Goal: Communication & Community: Answer question/provide support

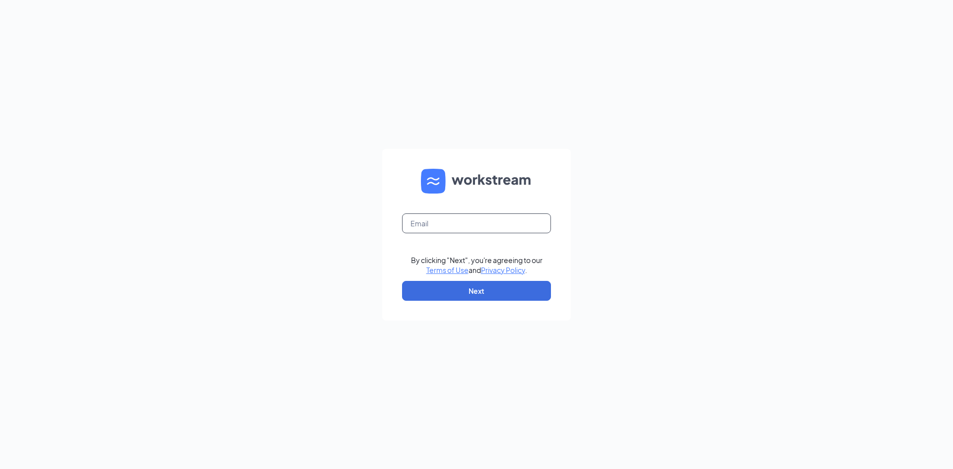
click at [432, 227] on input "text" at bounding box center [476, 223] width 149 height 20
type input "[EMAIL_ADDRESS][DOMAIN_NAME]"
click at [456, 287] on button "Next" at bounding box center [476, 291] width 149 height 20
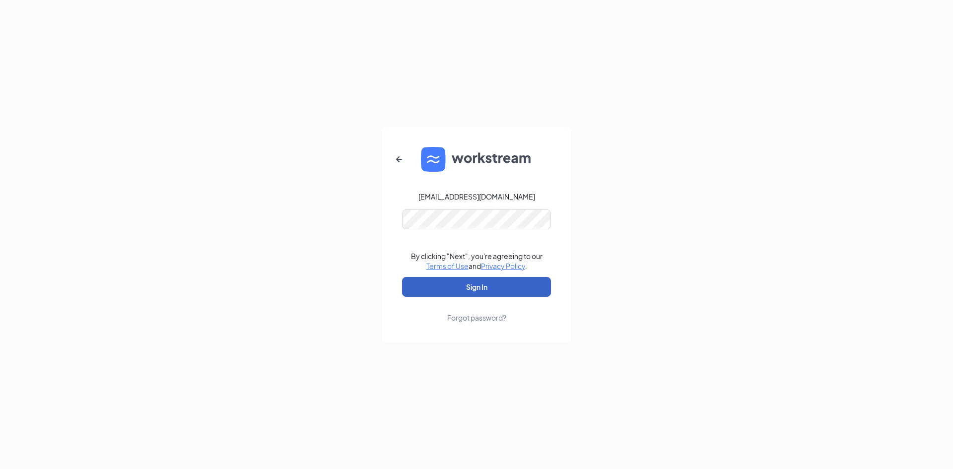
click at [453, 282] on button "Sign In" at bounding box center [476, 287] width 149 height 20
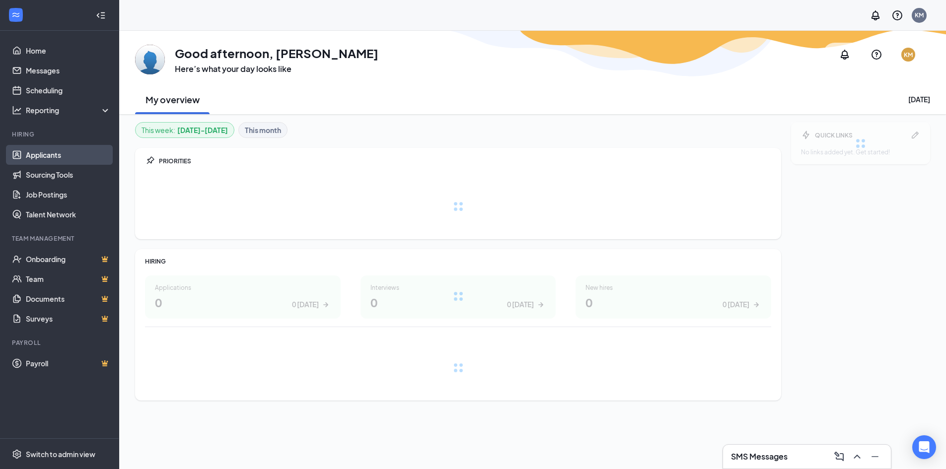
click at [46, 155] on link "Applicants" at bounding box center [68, 155] width 85 height 20
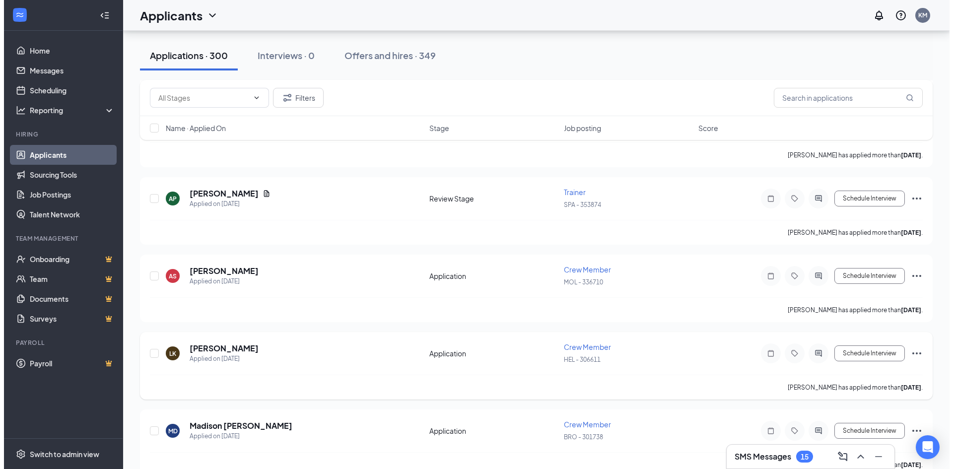
scroll to position [1936, 0]
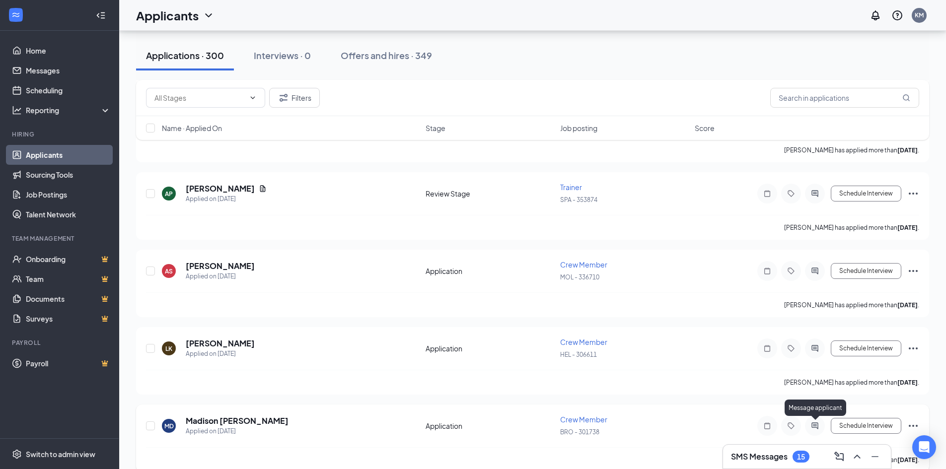
click at [814, 425] on icon "ActiveChat" at bounding box center [814, 425] width 6 height 6
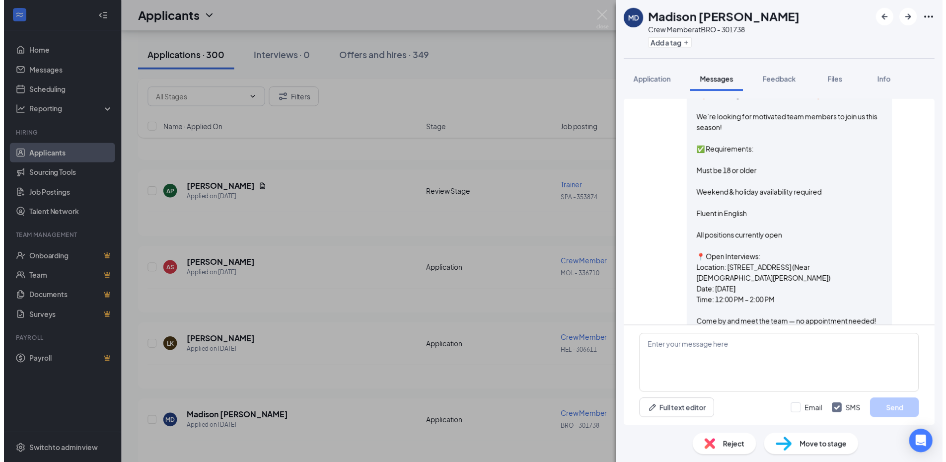
scroll to position [176, 0]
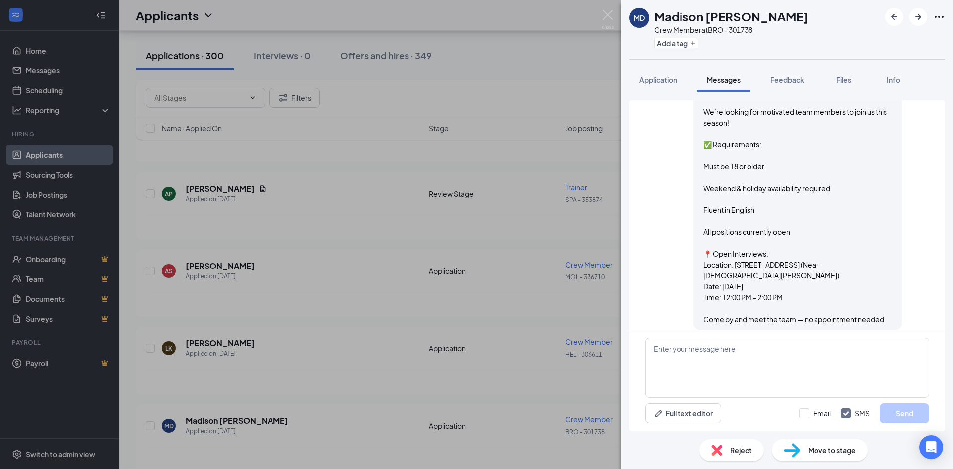
drag, startPoint x: 696, startPoint y: 179, endPoint x: 885, endPoint y: 308, distance: 228.7
click at [884, 310] on div "🍂 Now Hiring for Fall – All Locations! 🍂 We’re looking for motivated team membe…" at bounding box center [797, 204] width 189 height 240
copy span "🍂 Now Hiring for Fall – All Locations! 🍂 We’re looking for motivated team membe…"
drag, startPoint x: 610, startPoint y: 13, endPoint x: 98, endPoint y: 292, distance: 582.7
click at [610, 13] on img at bounding box center [608, 19] width 12 height 19
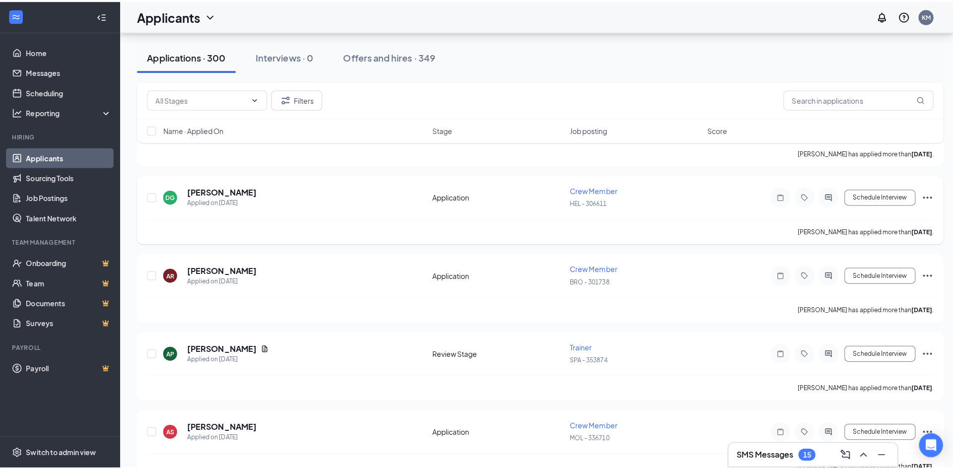
scroll to position [1738, 0]
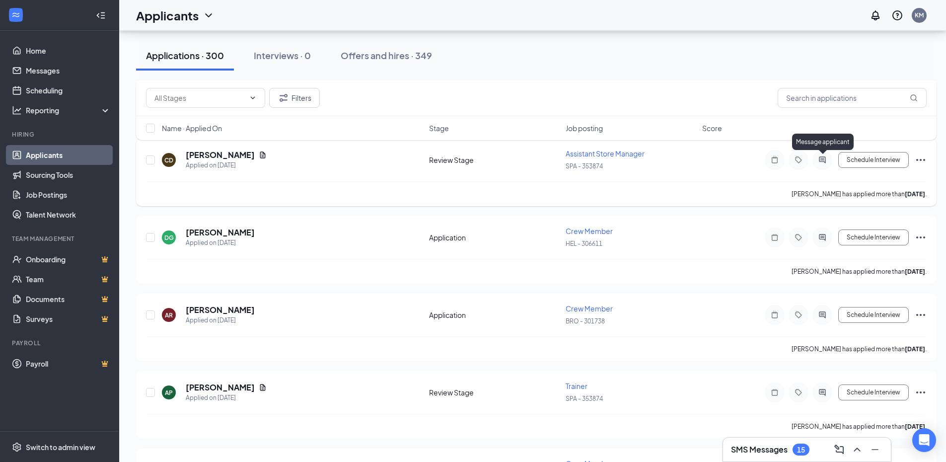
click at [821, 158] on icon "ActiveChat" at bounding box center [822, 160] width 12 height 8
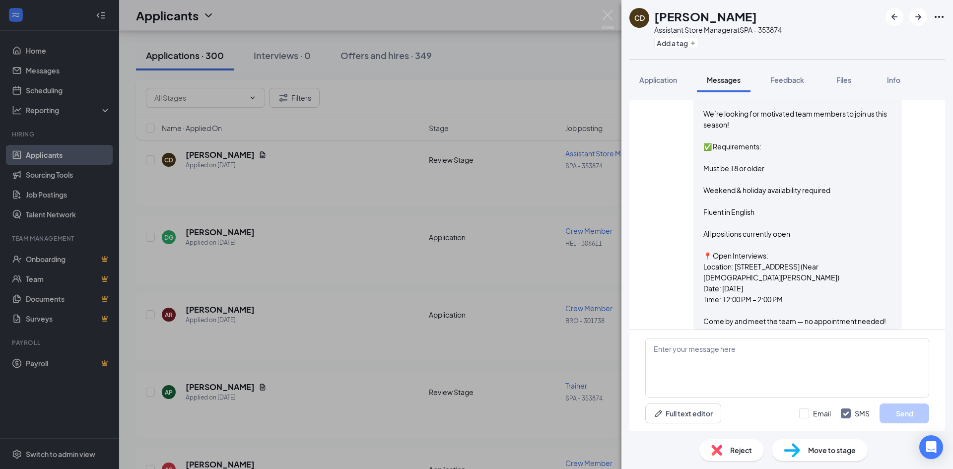
scroll to position [298, 0]
drag, startPoint x: 605, startPoint y: 13, endPoint x: 216, endPoint y: 241, distance: 450.8
click at [605, 14] on img at bounding box center [608, 19] width 12 height 19
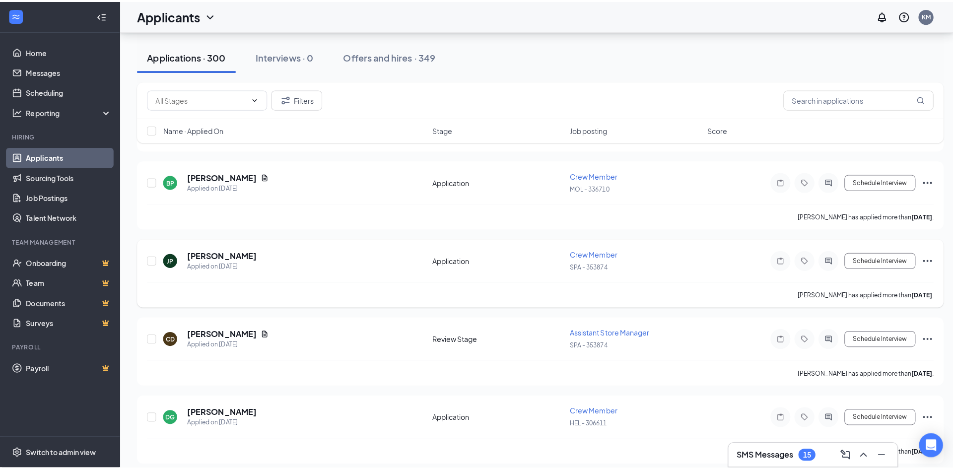
scroll to position [1539, 0]
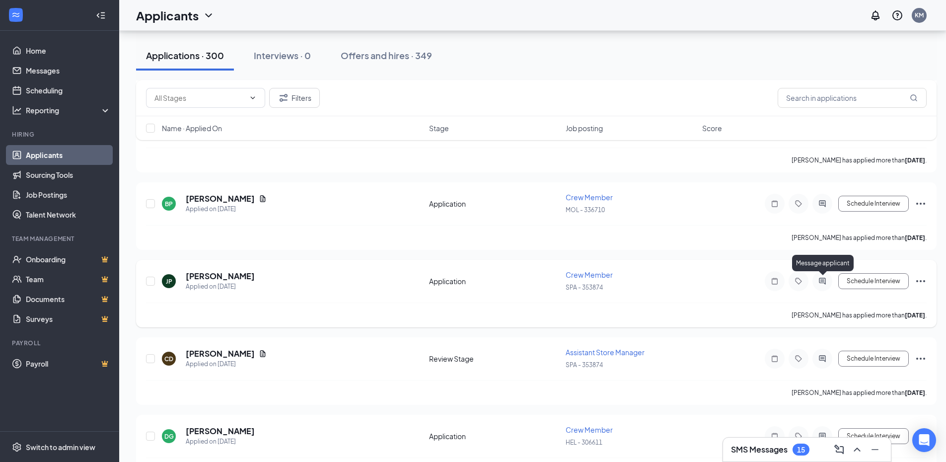
click at [827, 278] on icon "ActiveChat" at bounding box center [822, 281] width 12 height 8
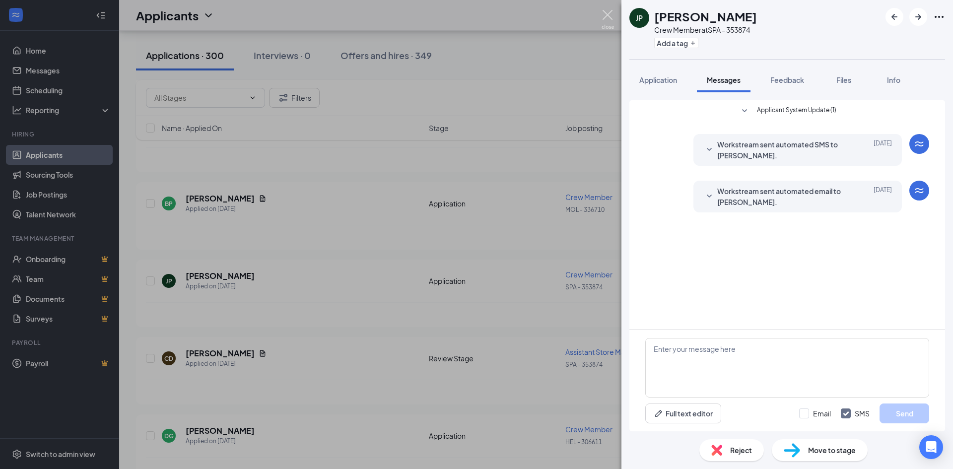
click at [608, 11] on img at bounding box center [608, 19] width 12 height 19
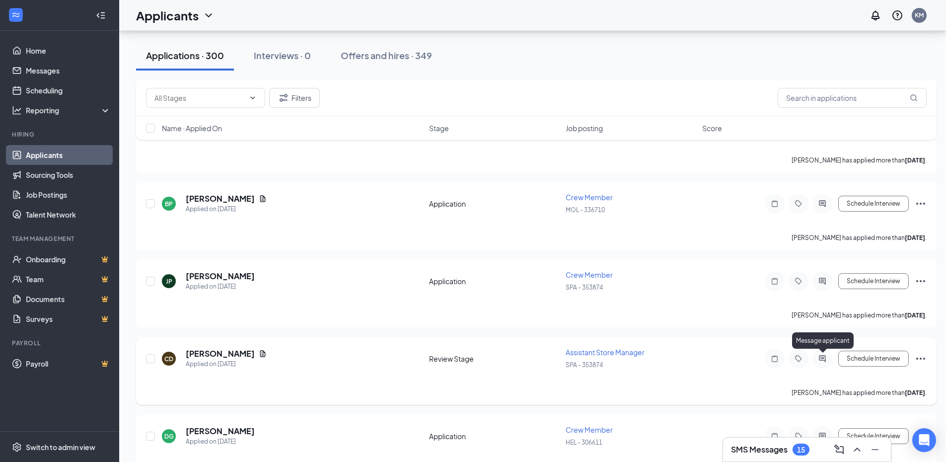
click at [825, 354] on icon "ActiveChat" at bounding box center [822, 358] width 12 height 8
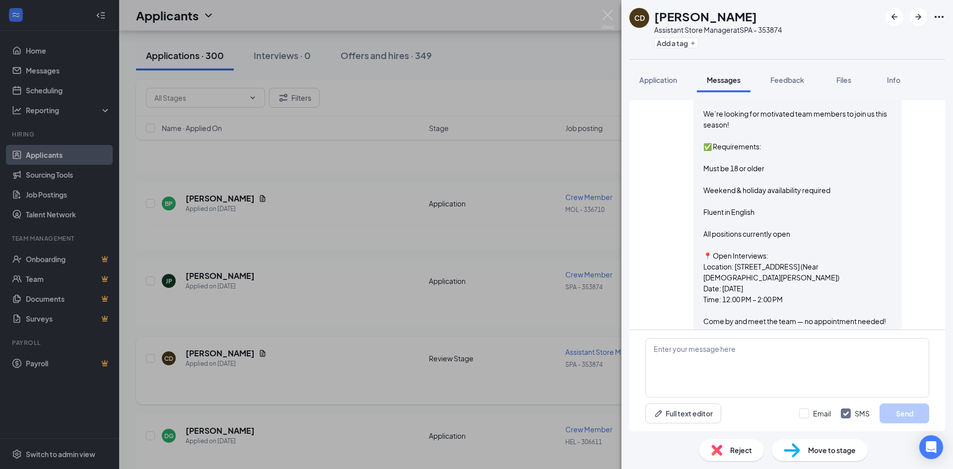
scroll to position [298, 0]
drag, startPoint x: 608, startPoint y: 13, endPoint x: 186, endPoint y: 314, distance: 518.2
click at [608, 14] on img at bounding box center [608, 19] width 12 height 19
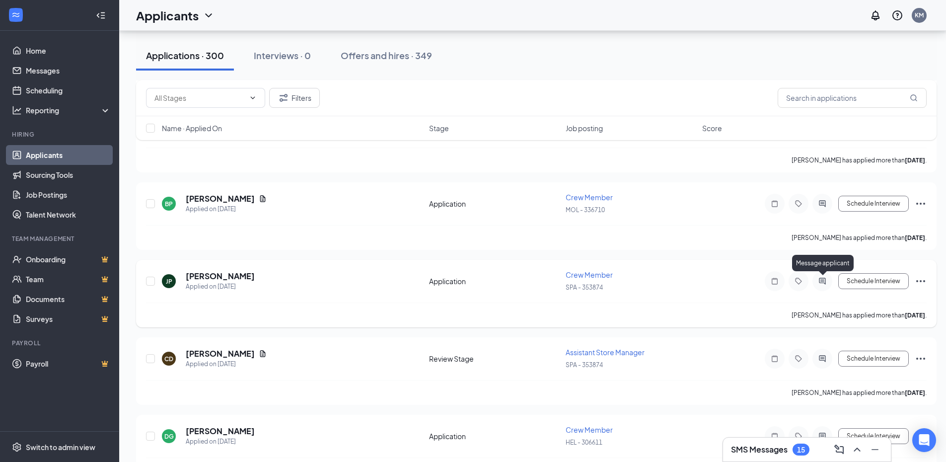
click at [823, 279] on icon "ActiveChat" at bounding box center [822, 281] width 12 height 8
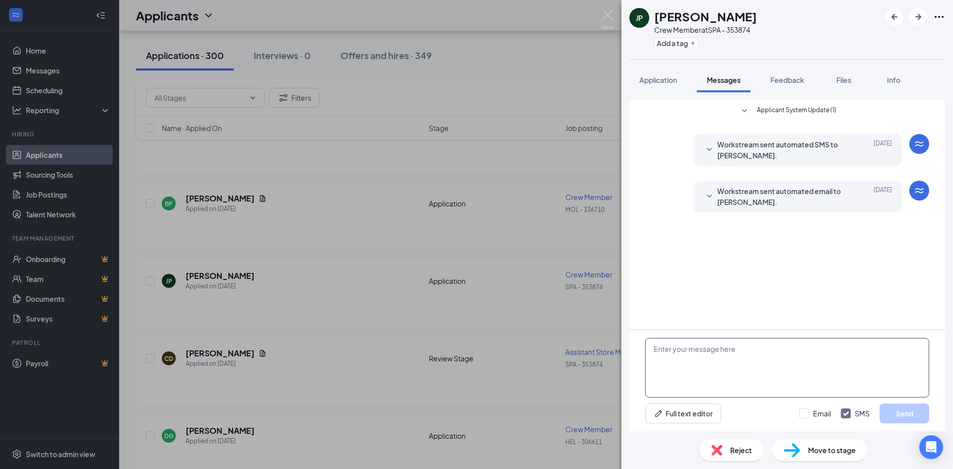
paste textarea "🍂 Now Hiring for Fall – All Locations! 🍂 We’re looking for motivated team membe…"
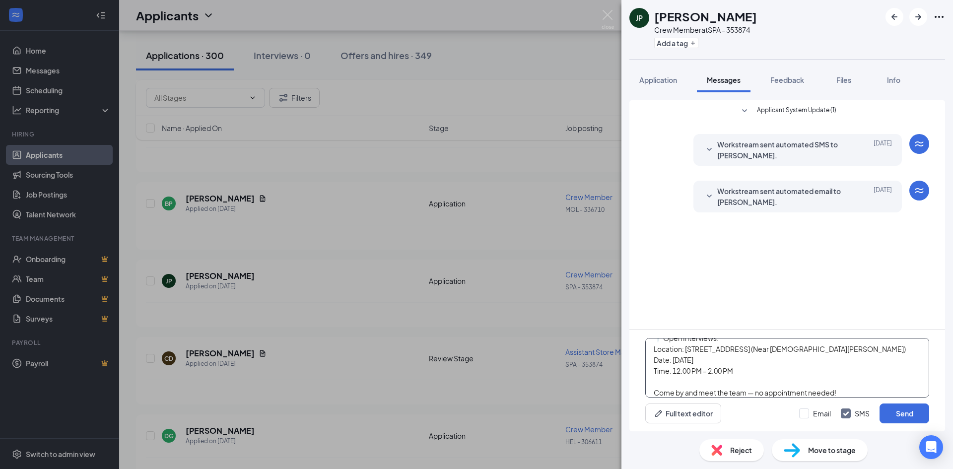
click at [702, 358] on textarea "🍂 Now Hiring for Fall – All Locations! 🍂 We’re looking for motivated team membe…" at bounding box center [787, 368] width 284 height 60
click at [681, 369] on textarea "🍂 Now Hiring for Fall – All Locations! 🍂 We’re looking for motivated team membe…" at bounding box center [787, 368] width 284 height 60
click at [696, 370] on textarea "🍂 Now Hiring for Fall – All Locations! 🍂 We’re looking for motivated team membe…" at bounding box center [787, 368] width 284 height 60
click at [744, 359] on textarea "🍂 Now Hiring for Fall – All Locations! 🍂 We’re looking for motivated team membe…" at bounding box center [787, 368] width 284 height 60
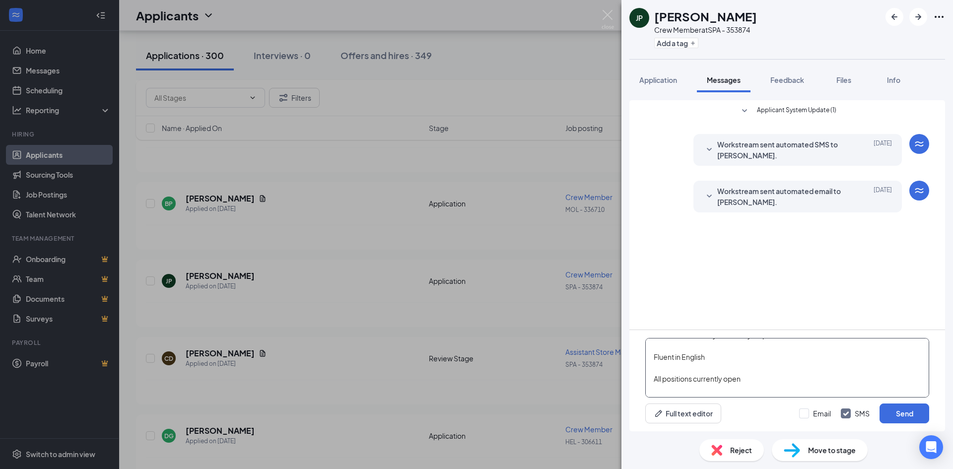
scroll to position [70, 0]
type textarea "🍂 Now Hiring for Fall – All Locations! 🍂 We’re looking for motivated team membe…"
click at [905, 414] on button "Send" at bounding box center [905, 414] width 50 height 20
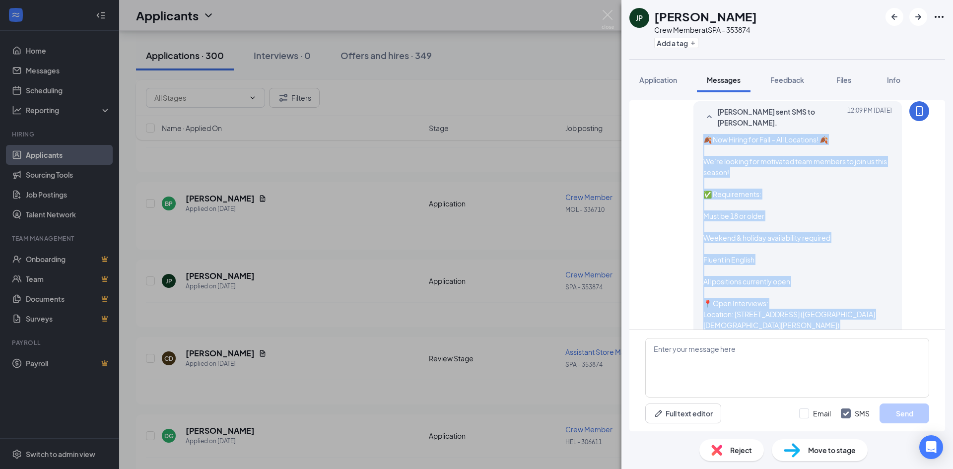
scroll to position [176, 0]
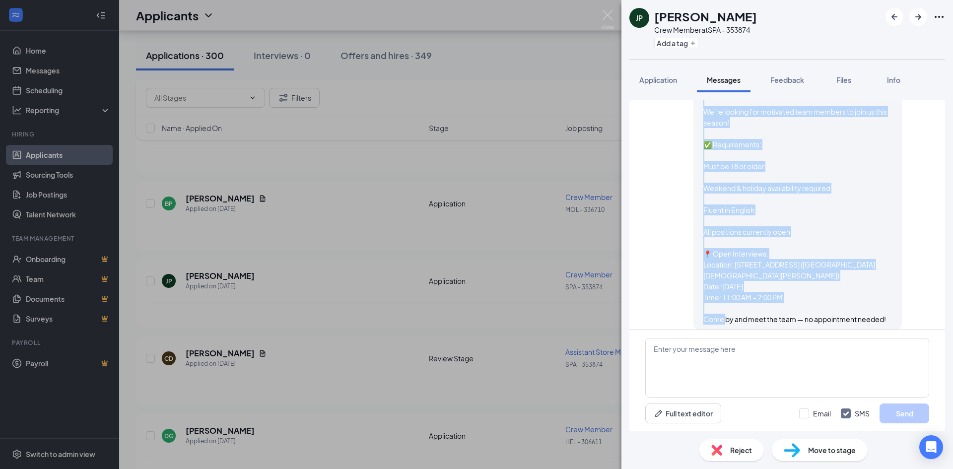
drag, startPoint x: 698, startPoint y: 127, endPoint x: 882, endPoint y: 305, distance: 255.6
click at [883, 307] on div "🍂 Now Hiring for Fall – All Locations! 🍂 We’re looking for motivated team membe…" at bounding box center [797, 204] width 189 height 240
copy span "🍂 Now Hiring for Fall – All Locations! 🍂 We’re looking for motivated team membe…"
click at [614, 13] on img at bounding box center [608, 19] width 12 height 19
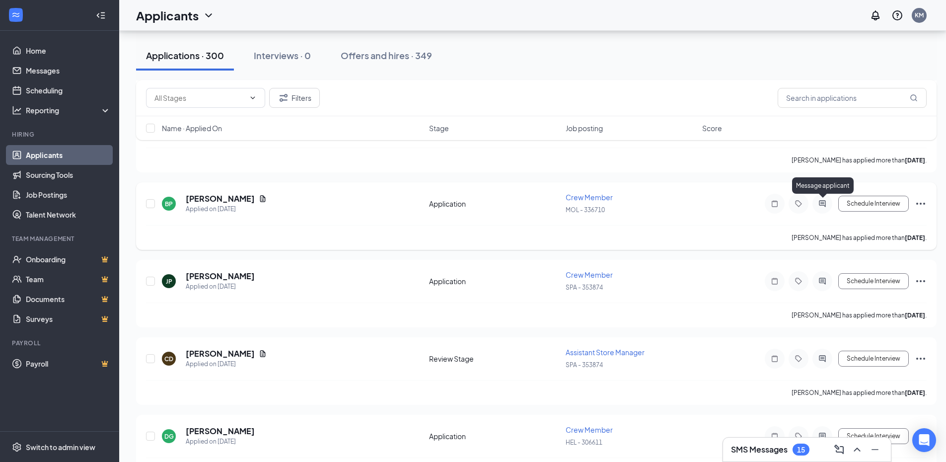
click at [822, 202] on icon "ActiveChat" at bounding box center [822, 203] width 6 height 6
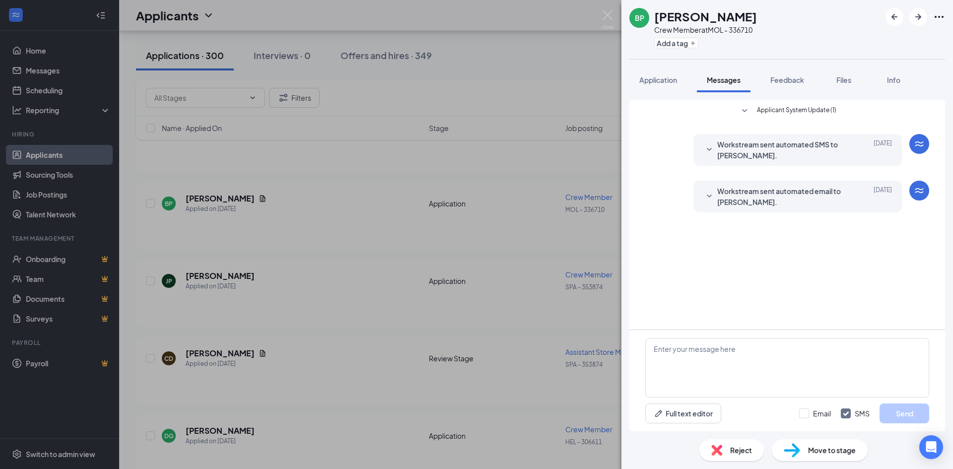
drag, startPoint x: 702, startPoint y: 245, endPoint x: 667, endPoint y: 308, distance: 72.7
click at [666, 297] on div "Applicant System Update (1) Workstream sent automated SMS to Brianna Pichardo. …" at bounding box center [787, 214] width 316 height 229
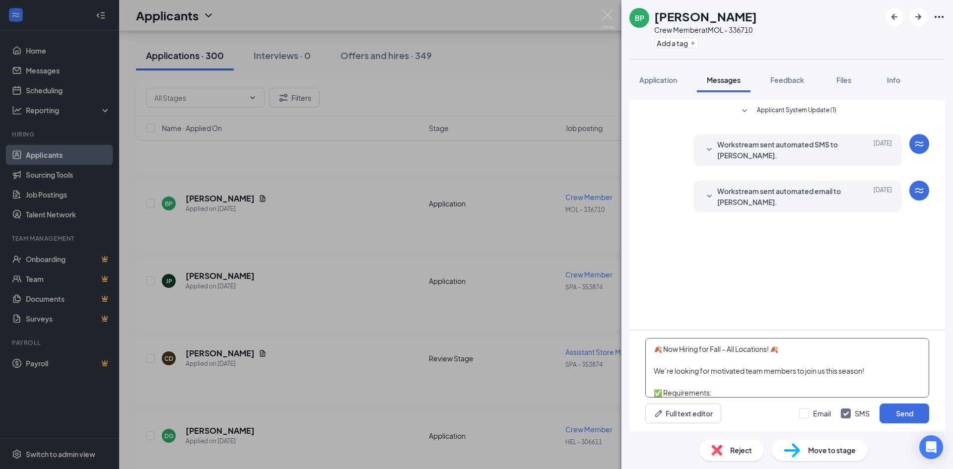
scroll to position [164, 0]
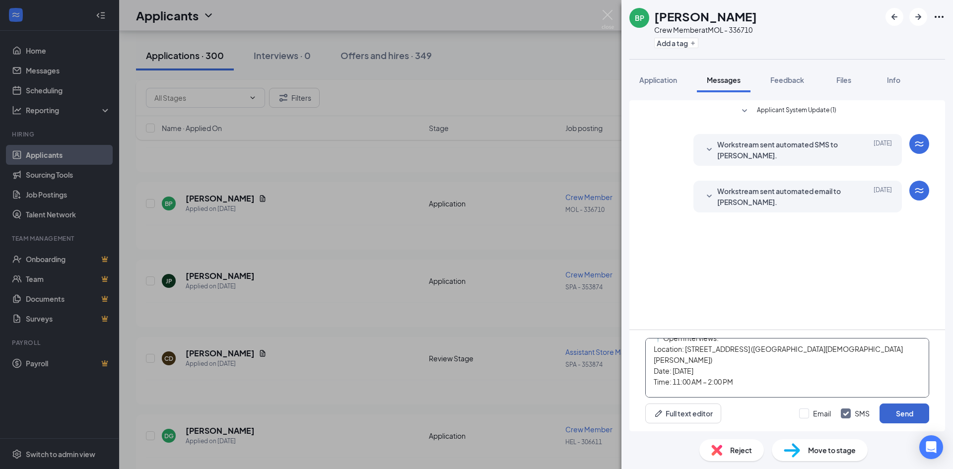
type textarea "🍂 Now Hiring for Fall – All Locations! 🍂 We’re looking for motivated team membe…"
click at [905, 411] on button "Send" at bounding box center [905, 414] width 50 height 20
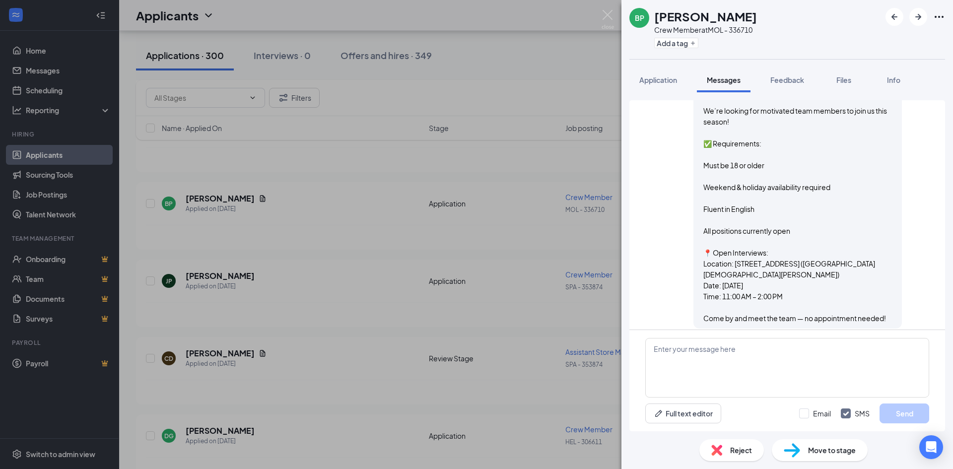
scroll to position [186, 0]
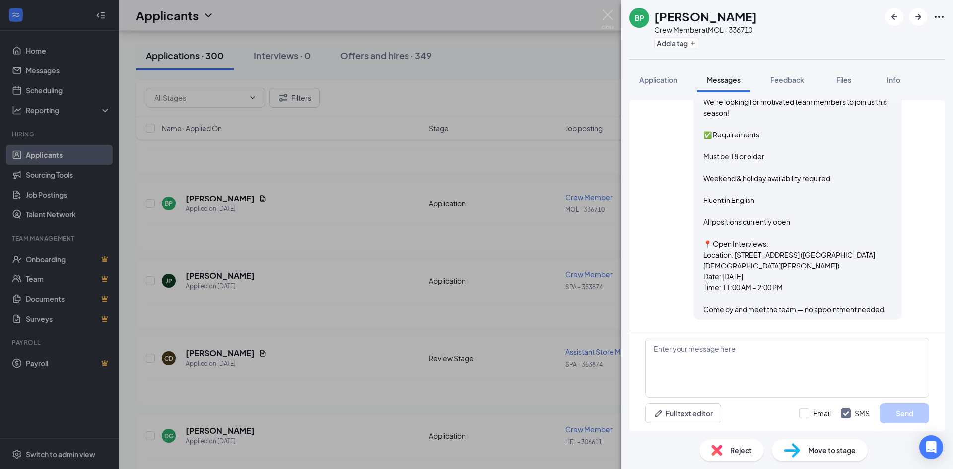
click at [617, 13] on div "BP Brianna Pichardo Crew Member at MOL - 336710 Add a tag Application Messages …" at bounding box center [476, 234] width 953 height 469
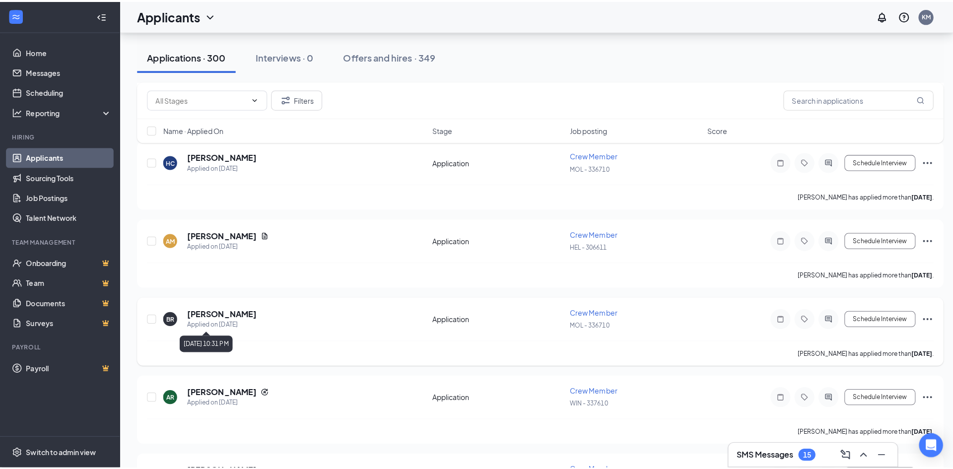
scroll to position [1191, 0]
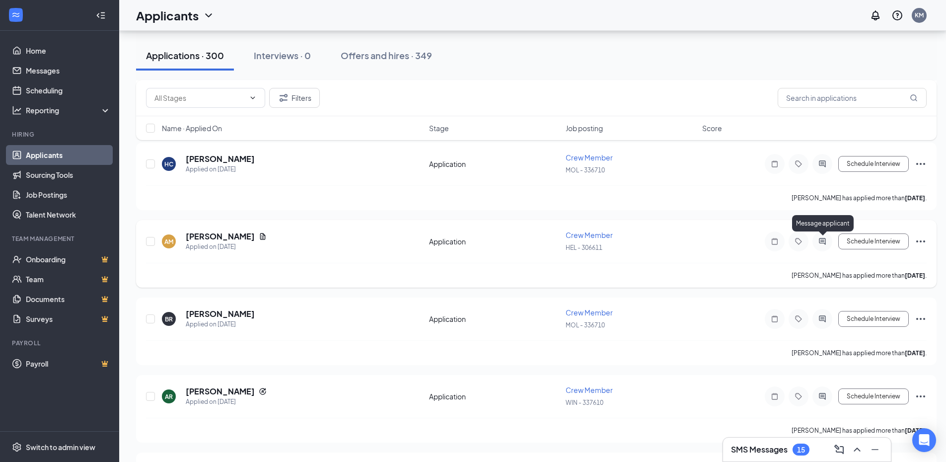
click at [824, 239] on icon "ActiveChat" at bounding box center [822, 241] width 12 height 8
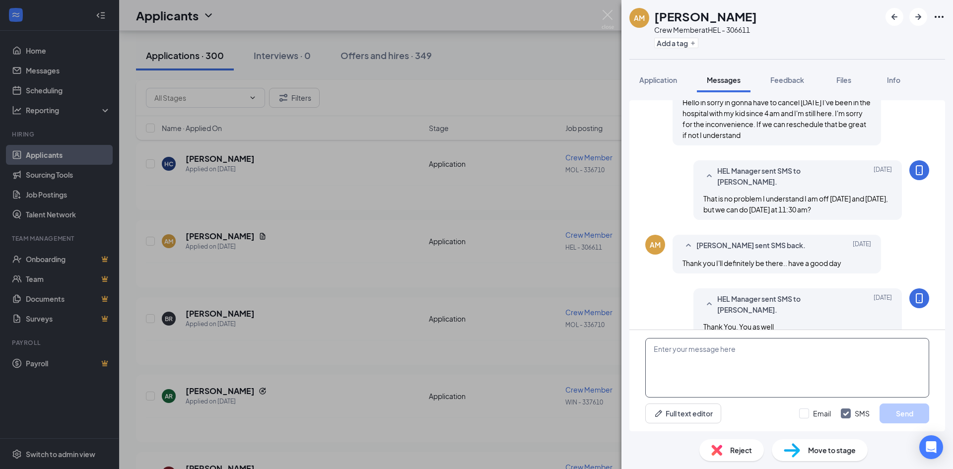
scroll to position [447, 0]
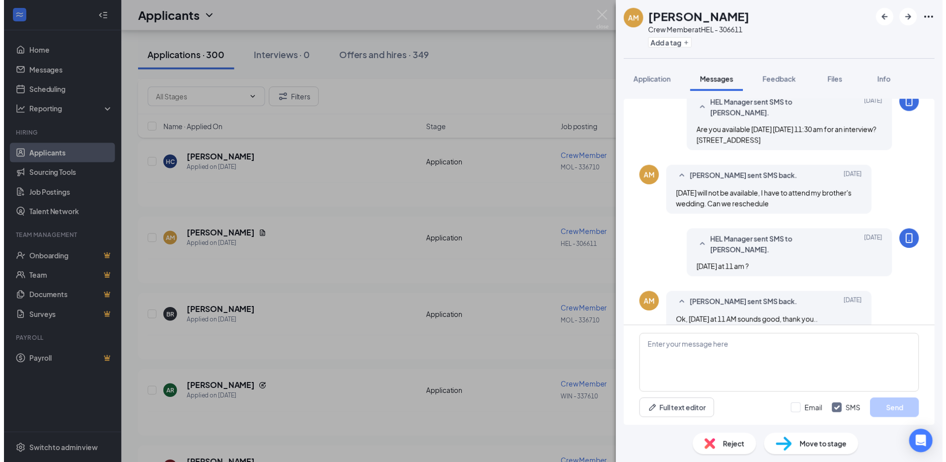
scroll to position [50, 0]
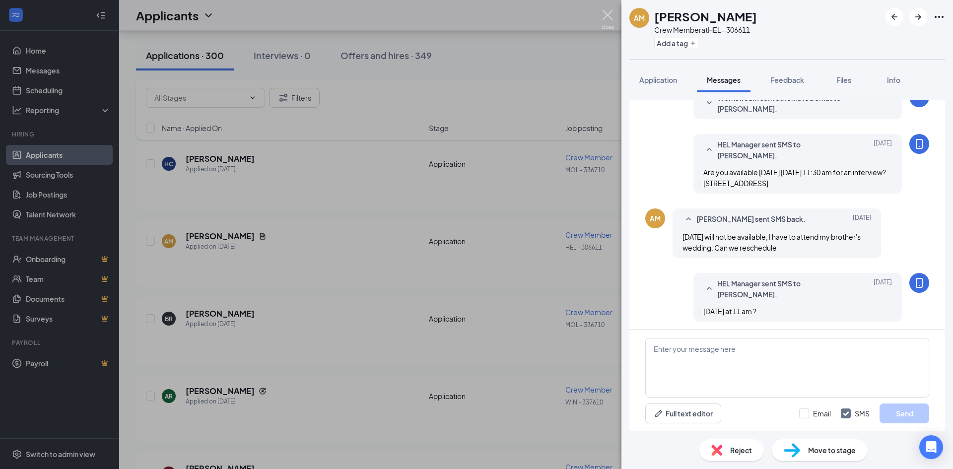
click at [608, 16] on img at bounding box center [608, 19] width 12 height 19
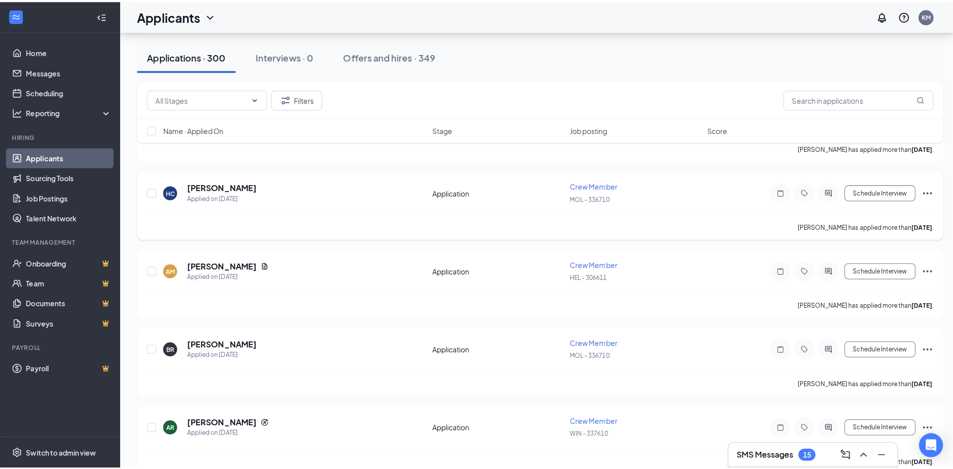
scroll to position [1142, 0]
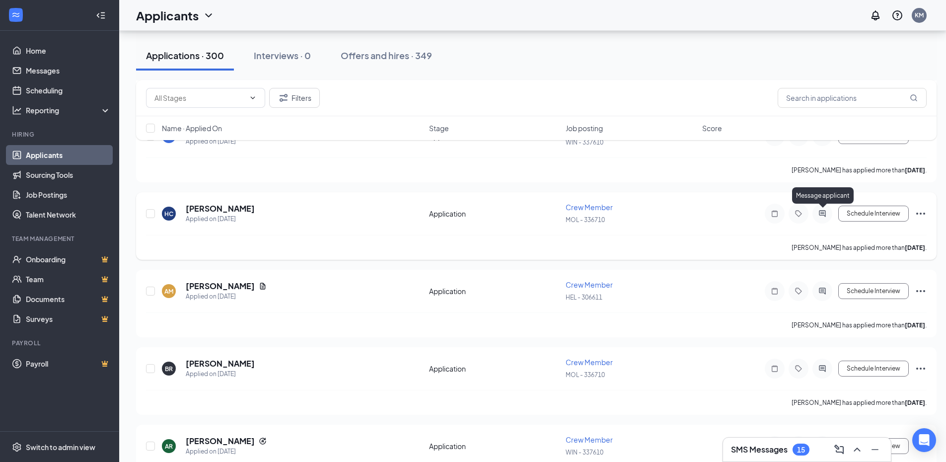
click at [821, 212] on icon "ActiveChat" at bounding box center [822, 213] width 6 height 6
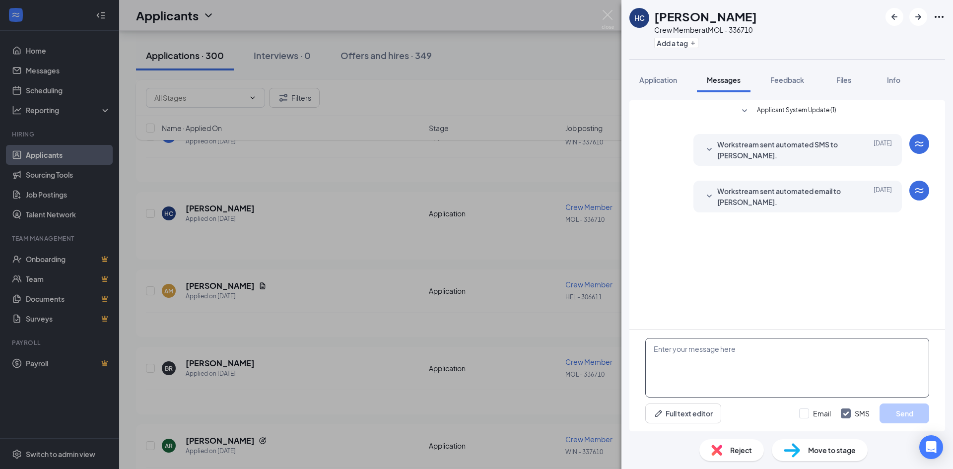
paste textarea "🍂 Now Hiring for Fall – All Locations! 🍂 We’re looking for motivated team membe…"
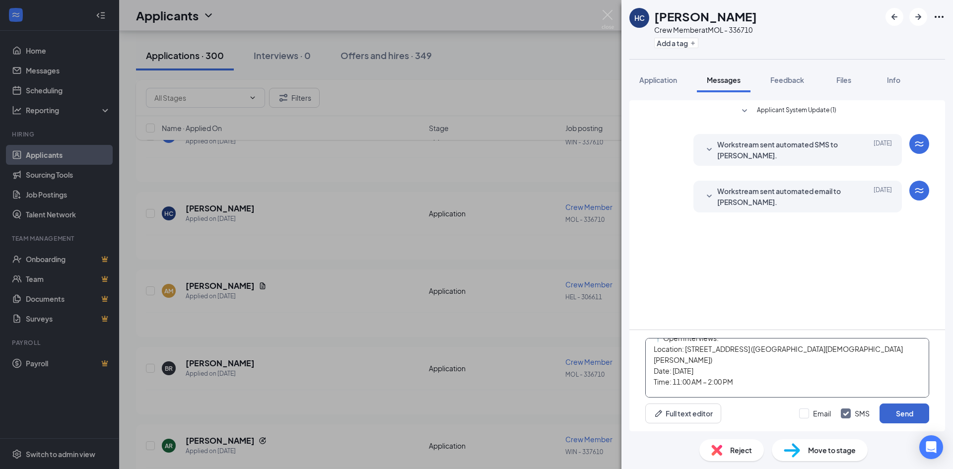
type textarea "🍂 Now Hiring for Fall – All Locations! 🍂 We’re looking for motivated team membe…"
click at [908, 407] on button "Send" at bounding box center [905, 414] width 50 height 20
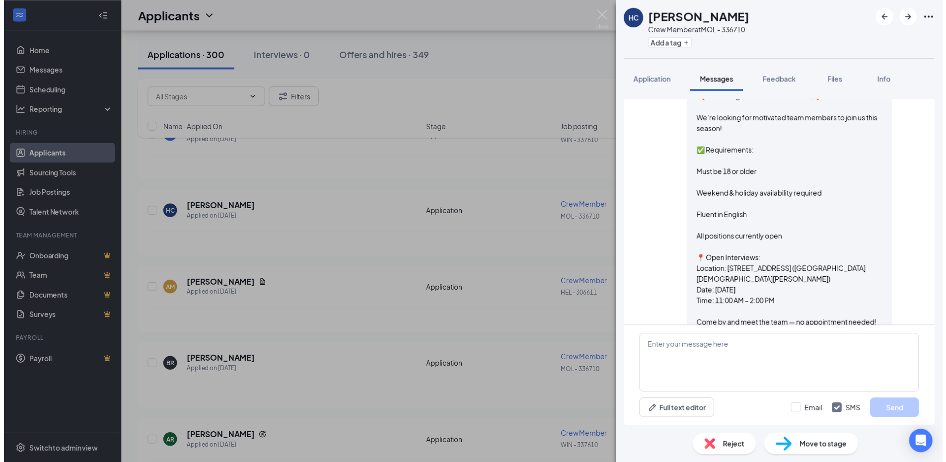
scroll to position [176, 0]
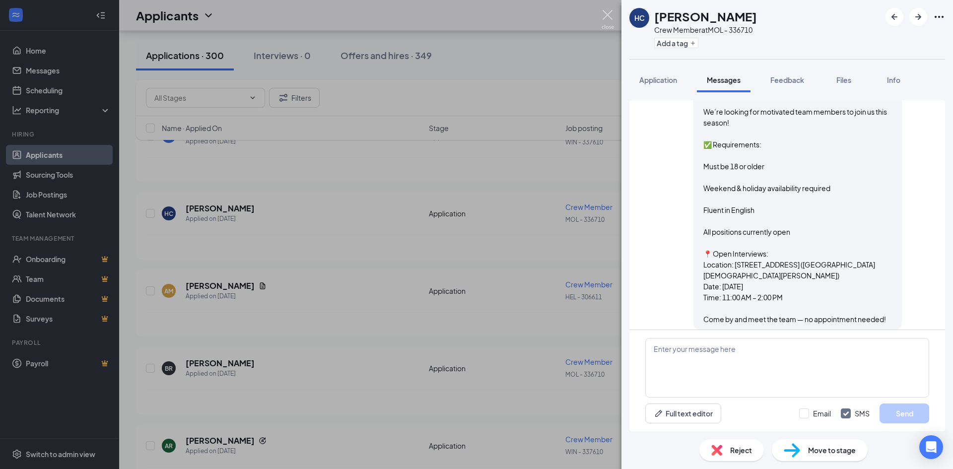
click at [609, 14] on img at bounding box center [608, 19] width 12 height 19
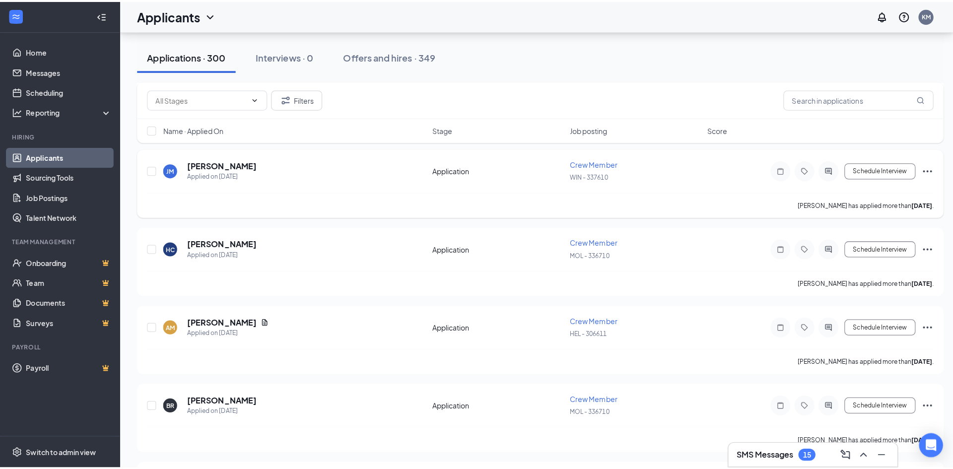
scroll to position [1092, 0]
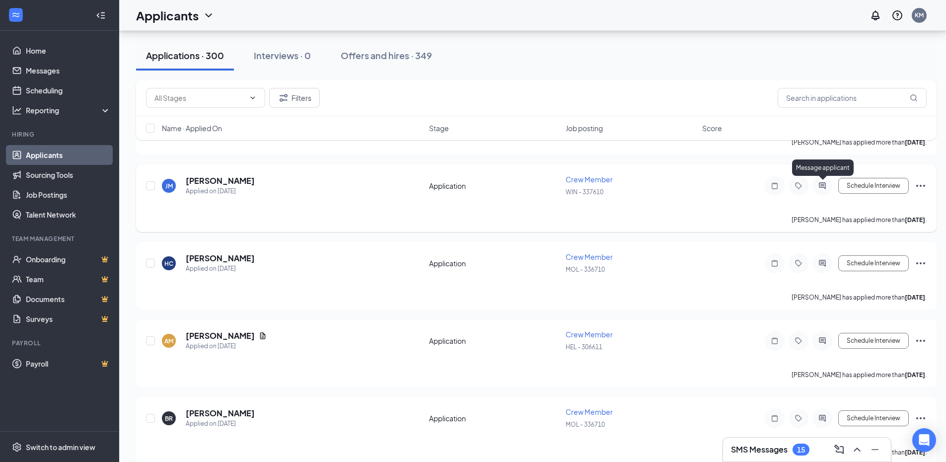
click at [823, 185] on icon "ActiveChat" at bounding box center [822, 186] width 12 height 8
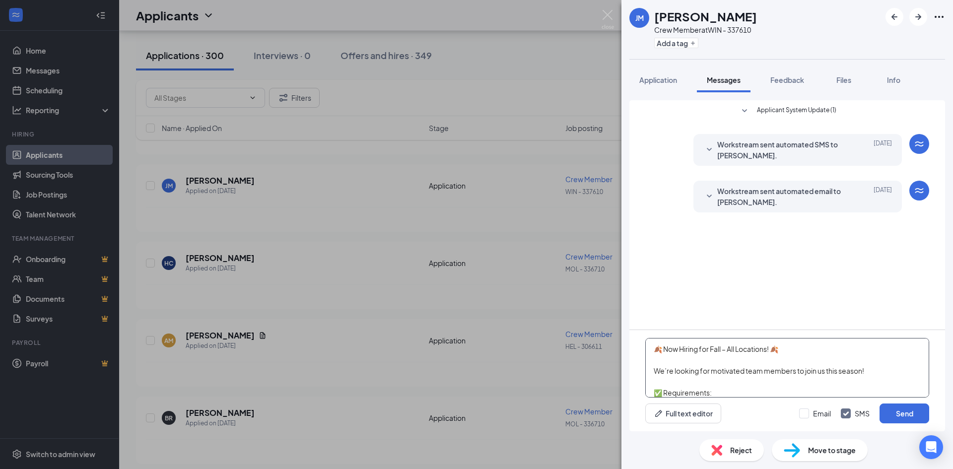
scroll to position [164, 0]
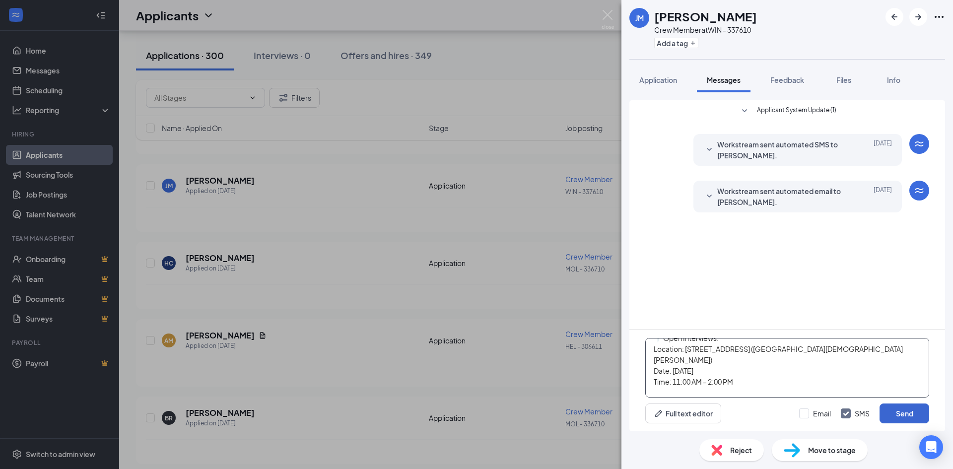
type textarea "🍂 Now Hiring for Fall – All Locations! 🍂 We’re looking for motivated team membe…"
click at [911, 411] on button "Send" at bounding box center [905, 414] width 50 height 20
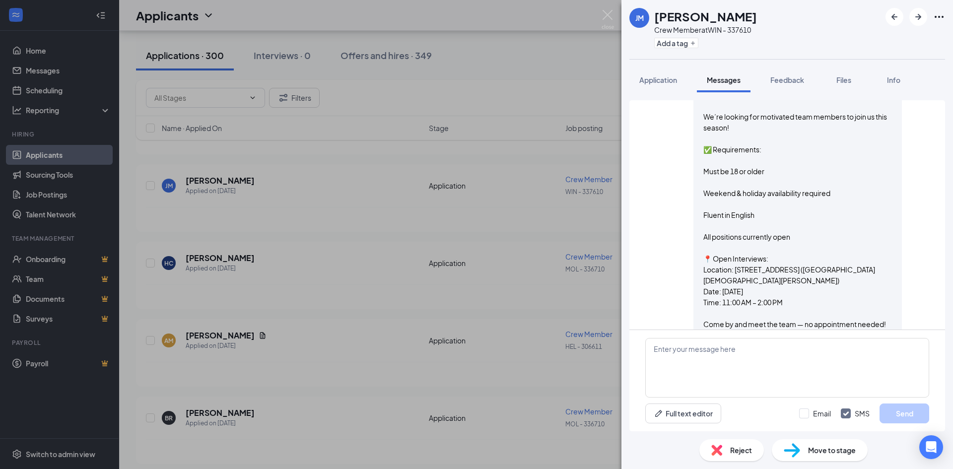
scroll to position [176, 0]
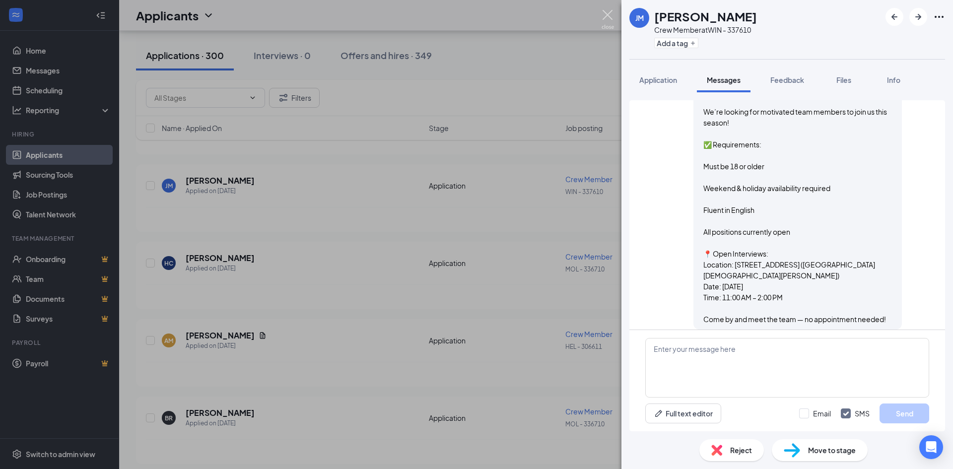
click at [607, 16] on img at bounding box center [608, 19] width 12 height 19
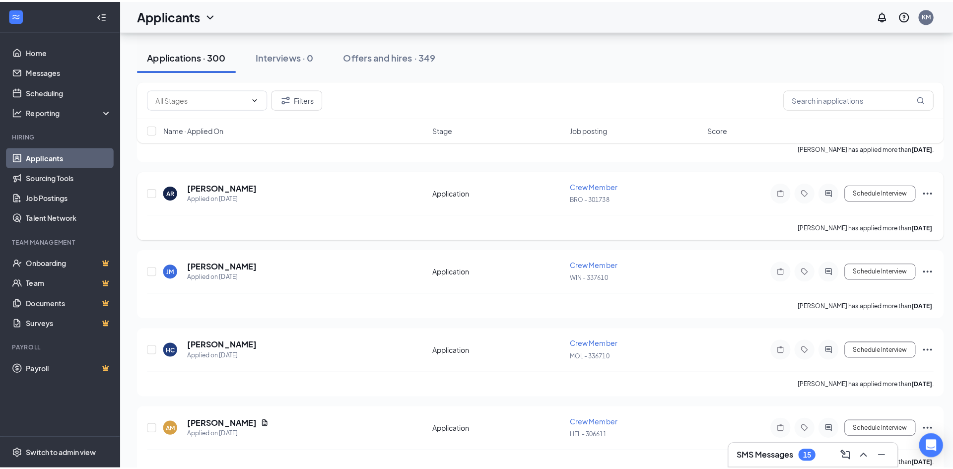
scroll to position [993, 0]
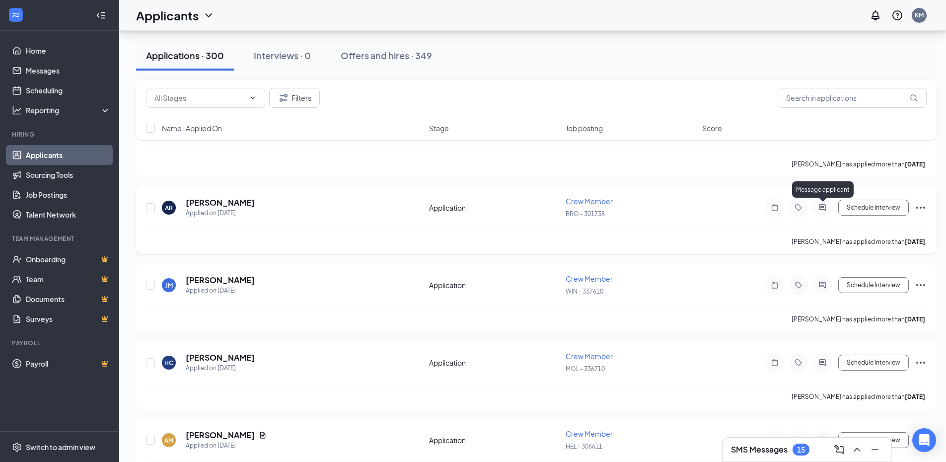
click at [821, 206] on icon "ActiveChat" at bounding box center [822, 208] width 12 height 8
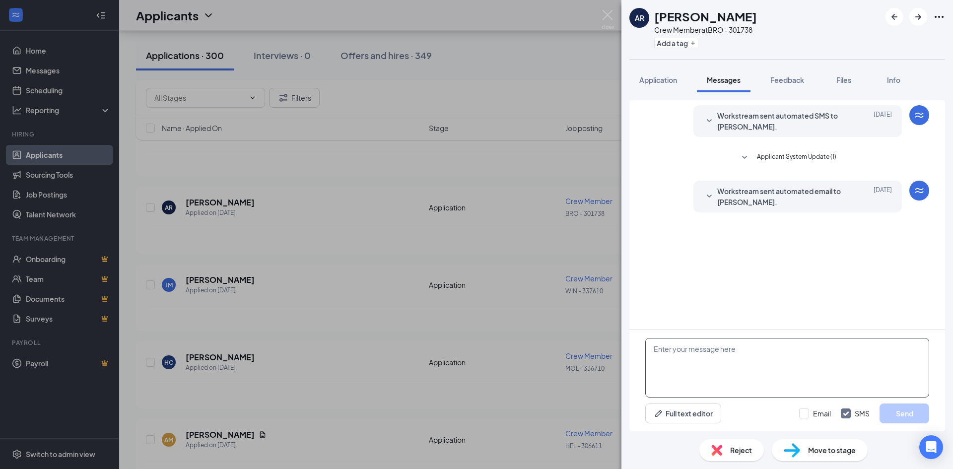
paste textarea "🍂 Now Hiring for Fall – All Locations! 🍂 We’re looking for motivated team membe…"
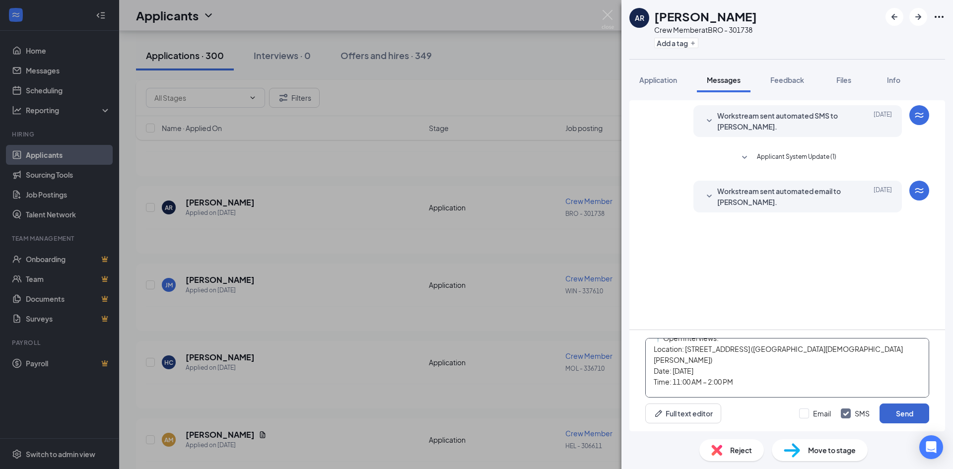
type textarea "🍂 Now Hiring for Fall – All Locations! 🍂 We’re looking for motivated team membe…"
click at [907, 408] on button "Send" at bounding box center [905, 414] width 50 height 20
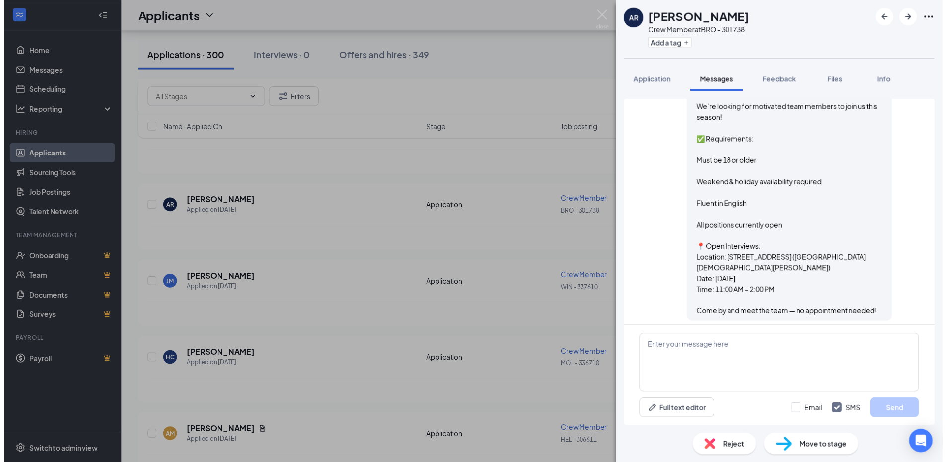
scroll to position [186, 0]
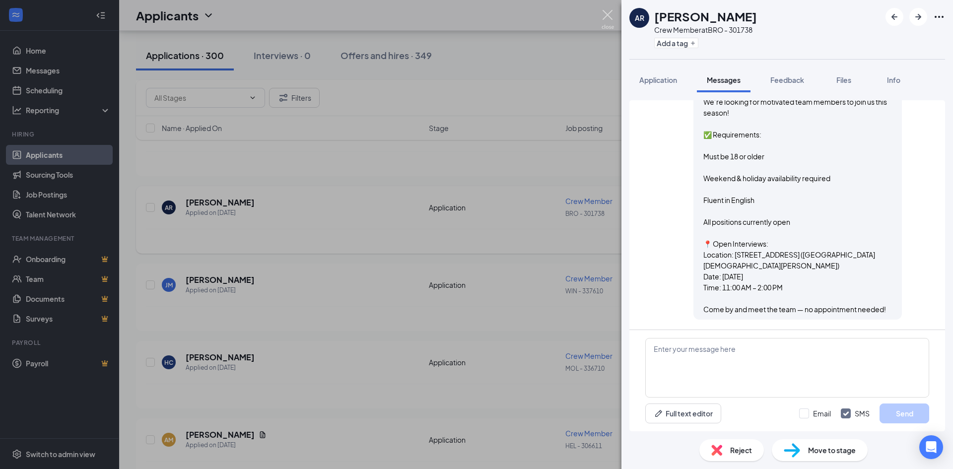
click at [610, 11] on img at bounding box center [608, 19] width 12 height 19
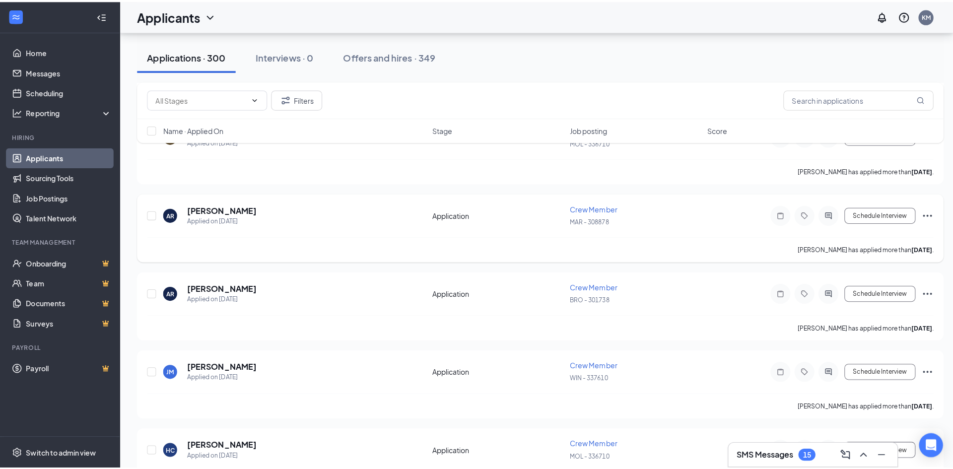
scroll to position [894, 0]
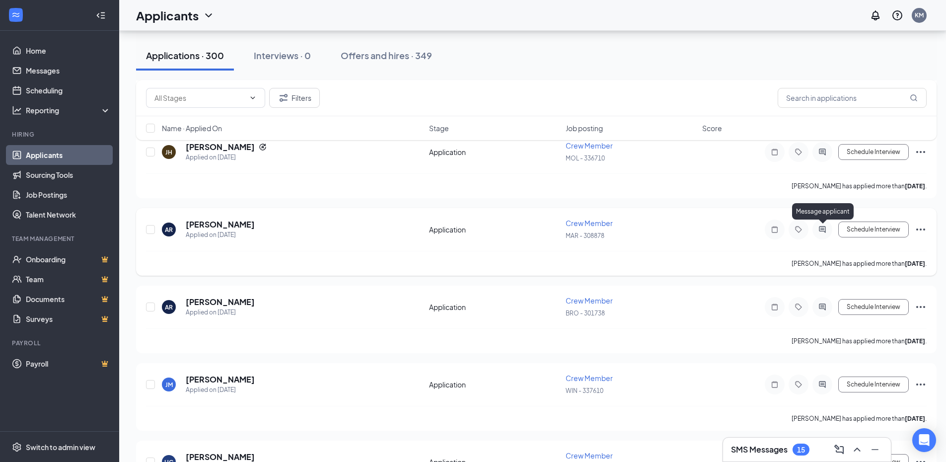
click at [822, 229] on icon "ActiveChat" at bounding box center [822, 229] width 12 height 8
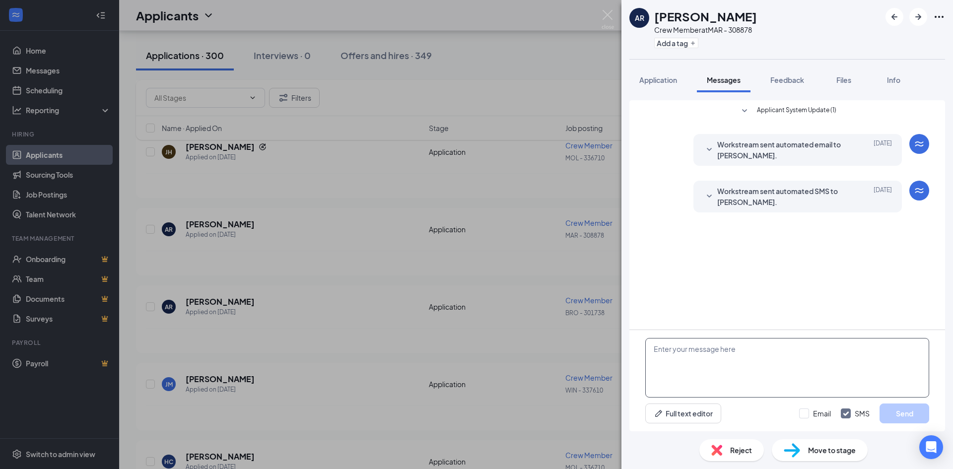
paste textarea "🍂 Now Hiring for Fall – All Locations! 🍂 We’re looking for motivated team membe…"
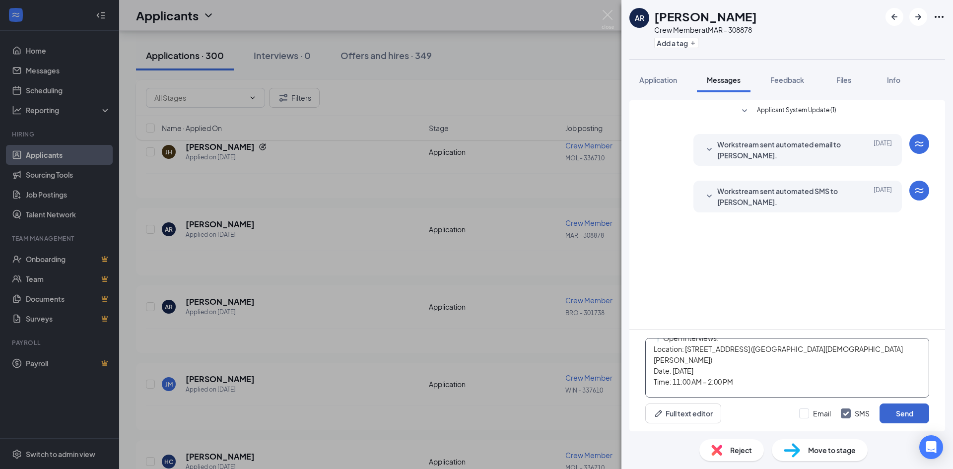
type textarea "🍂 Now Hiring for Fall – All Locations! 🍂 We’re looking for motivated team membe…"
click at [906, 412] on button "Send" at bounding box center [905, 414] width 50 height 20
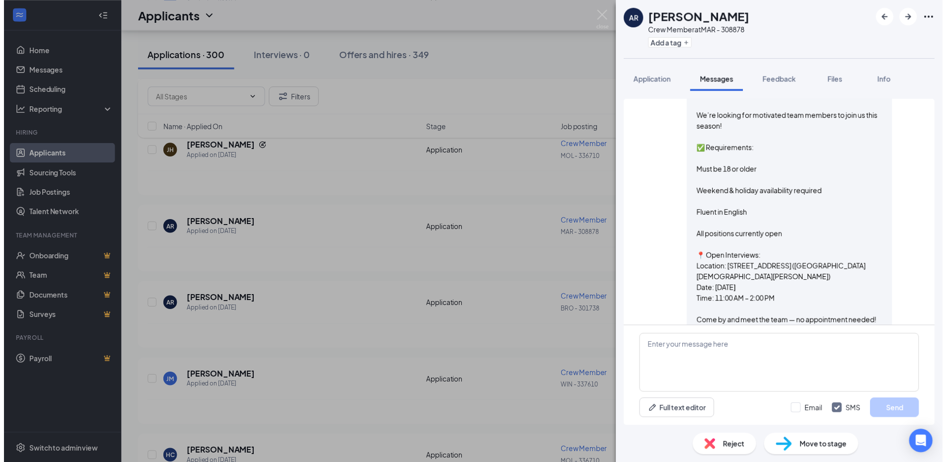
scroll to position [176, 0]
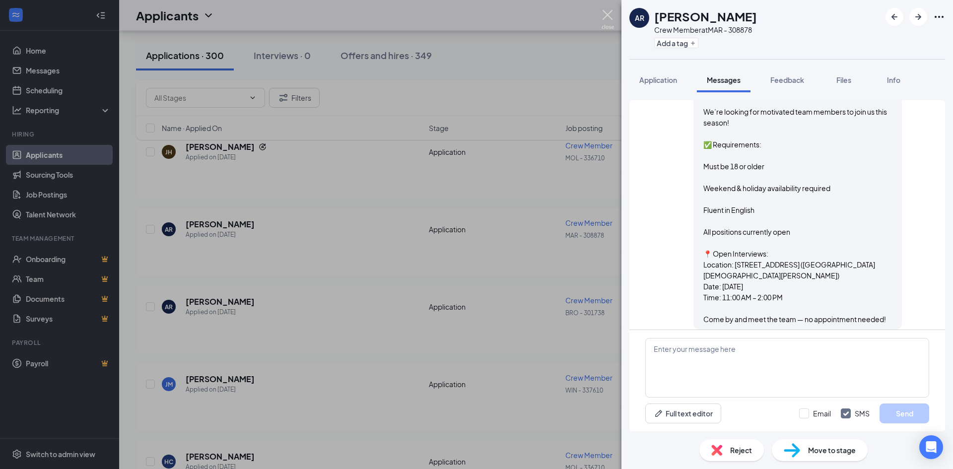
click at [609, 13] on img at bounding box center [608, 19] width 12 height 19
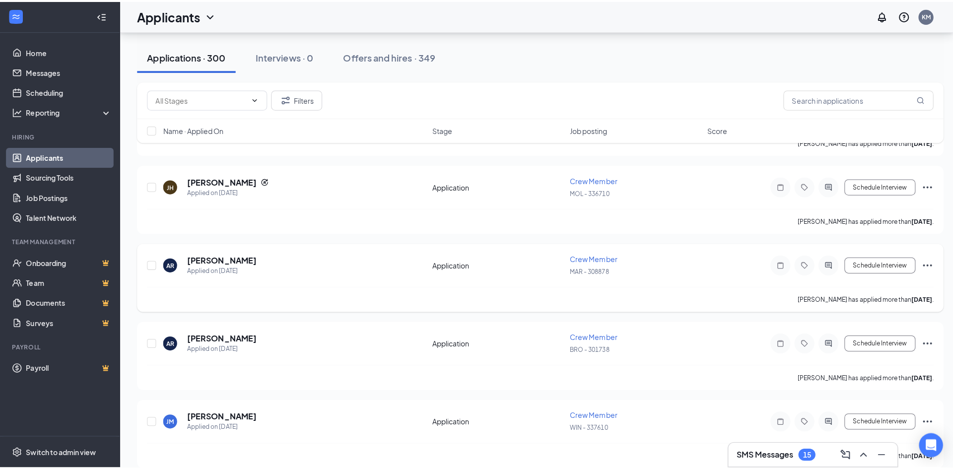
scroll to position [844, 0]
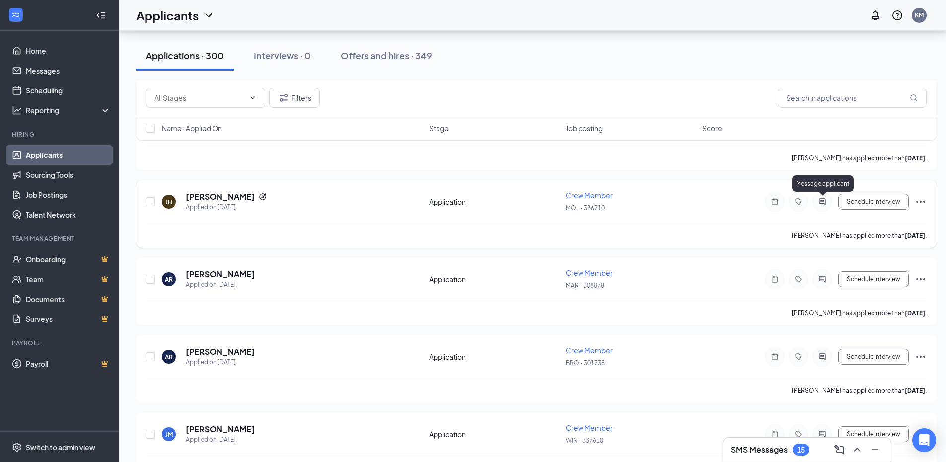
click at [826, 200] on icon "ActiveChat" at bounding box center [822, 202] width 12 height 8
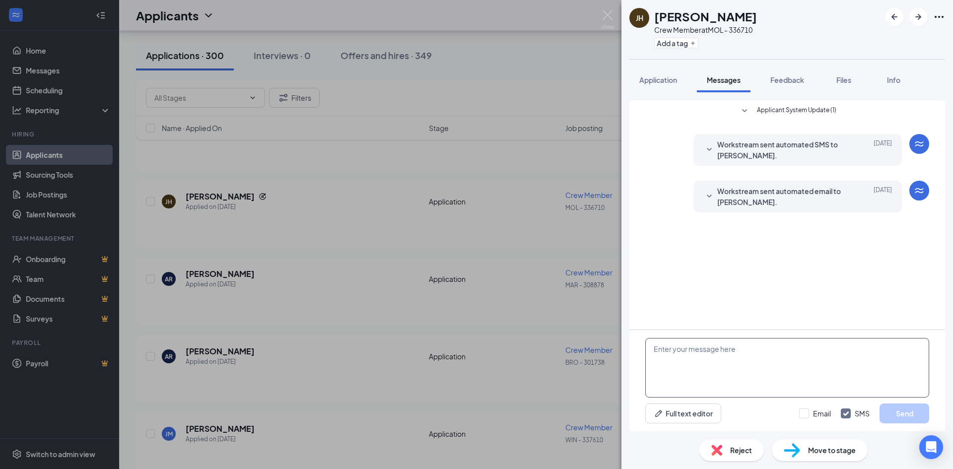
paste textarea "🍂 Now Hiring for Fall – All Locations! 🍂 We’re looking for motivated team membe…"
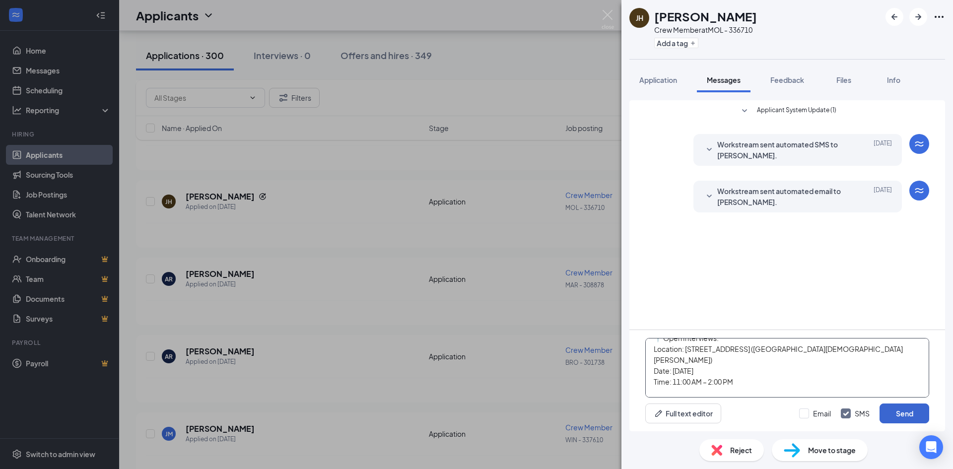
type textarea "🍂 Now Hiring for Fall – All Locations! 🍂 We’re looking for motivated team membe…"
click at [904, 411] on button "Send" at bounding box center [905, 414] width 50 height 20
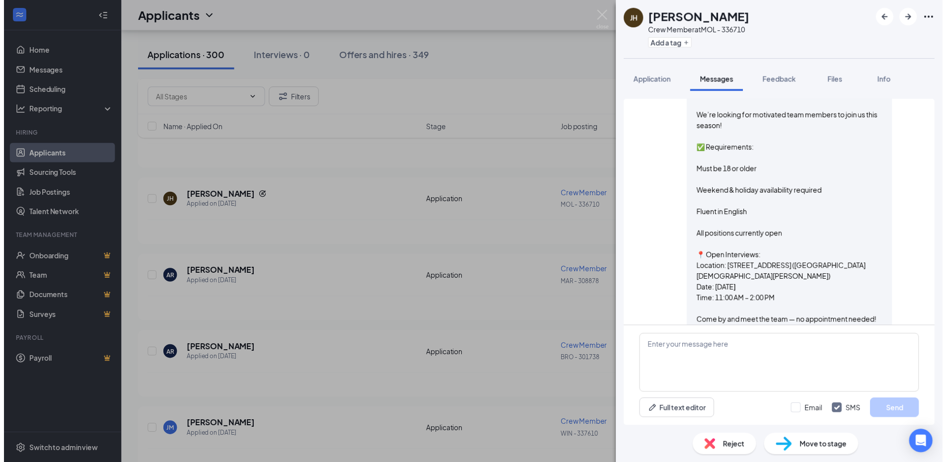
scroll to position [176, 0]
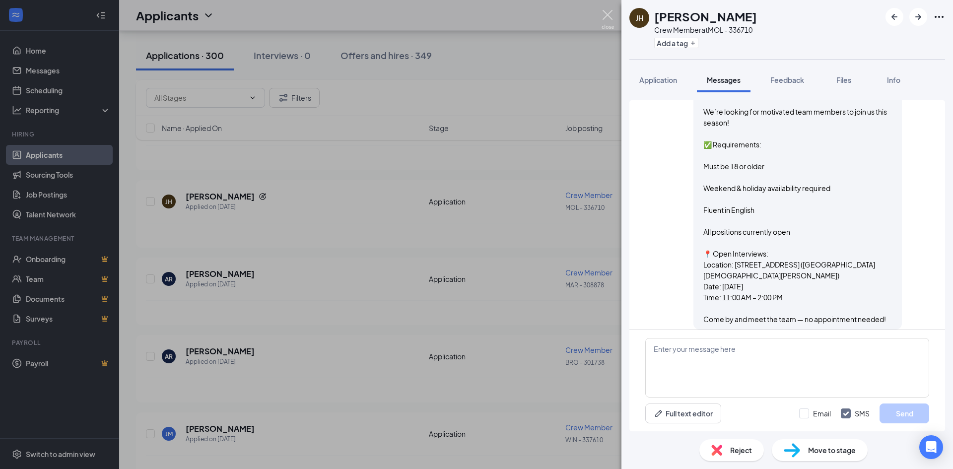
click at [614, 14] on img at bounding box center [608, 19] width 12 height 19
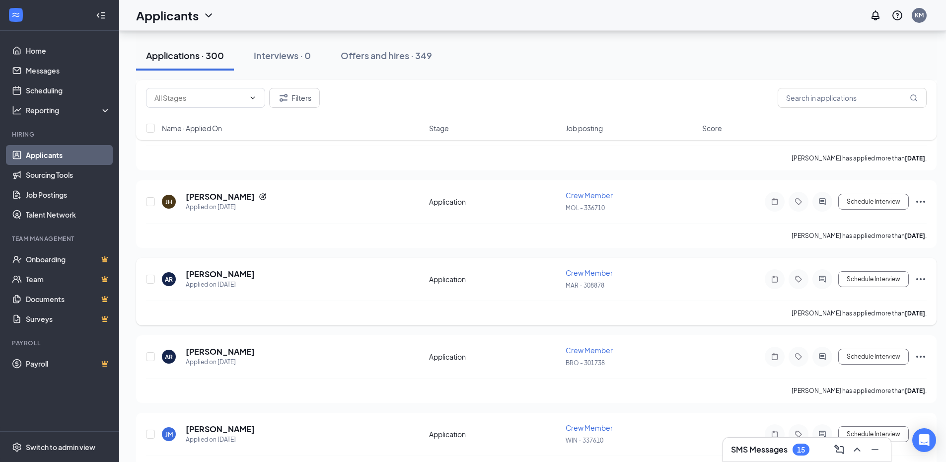
drag, startPoint x: 341, startPoint y: 218, endPoint x: 314, endPoint y: 295, distance: 82.0
click at [314, 295] on div "AR Aaden Rosa Applied on Sep 14 Application Crew Member MAR - 308878 Schedule I…" at bounding box center [536, 284] width 780 height 33
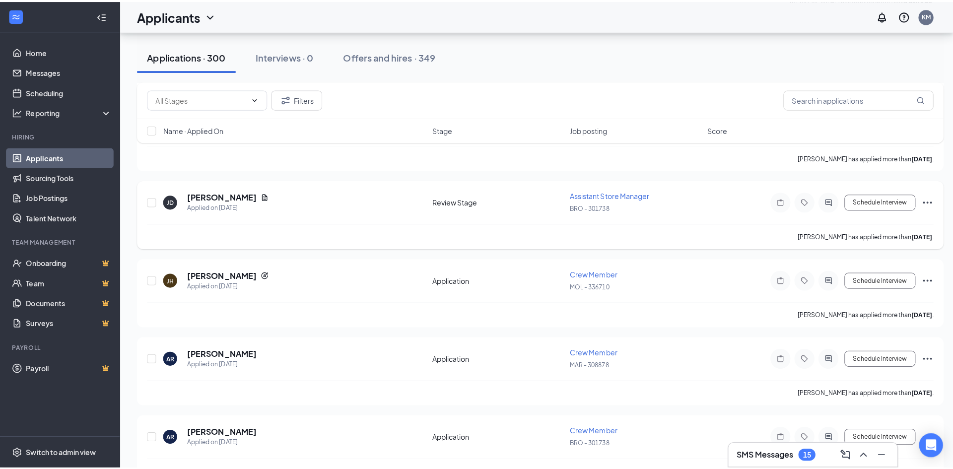
scroll to position [745, 0]
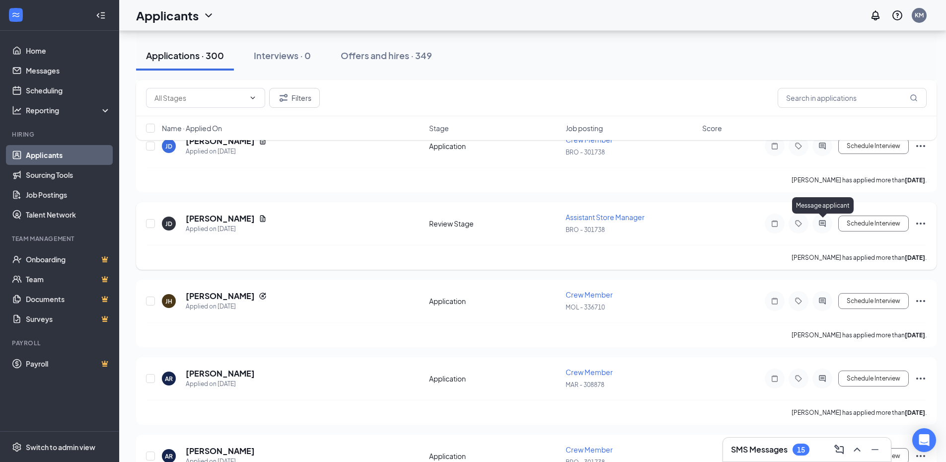
click at [823, 222] on icon "ActiveChat" at bounding box center [822, 223] width 6 height 6
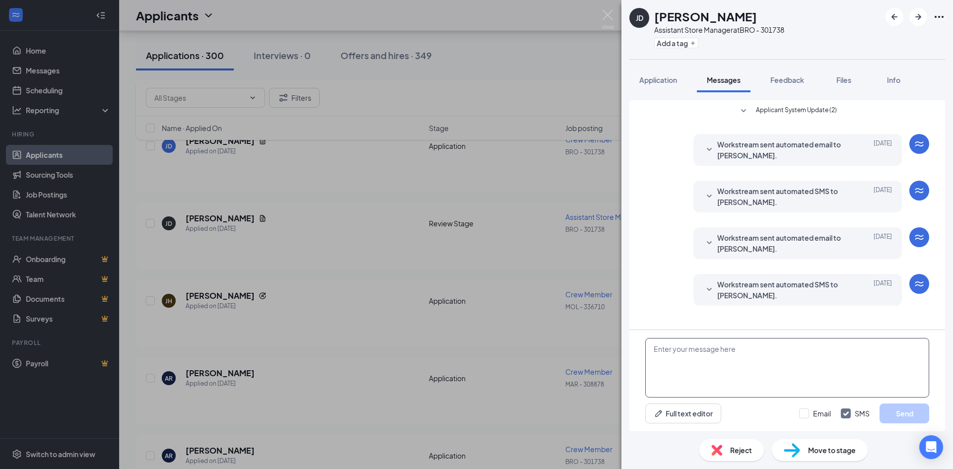
paste textarea "🍂 Now Hiring for Fall – All Locations! 🍂 We’re looking for motivated team membe…"
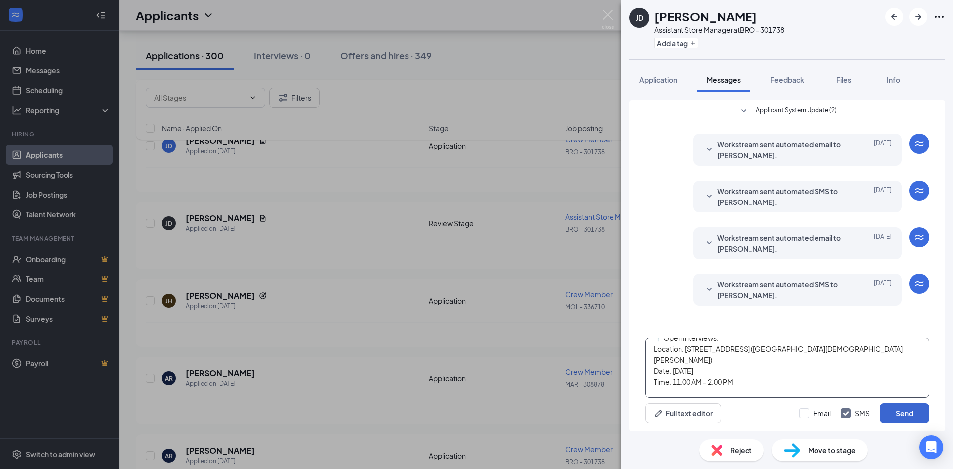
type textarea "🍂 Now Hiring for Fall – All Locations! 🍂 We’re looking for motivated team membe…"
click at [905, 414] on button "Send" at bounding box center [905, 414] width 50 height 20
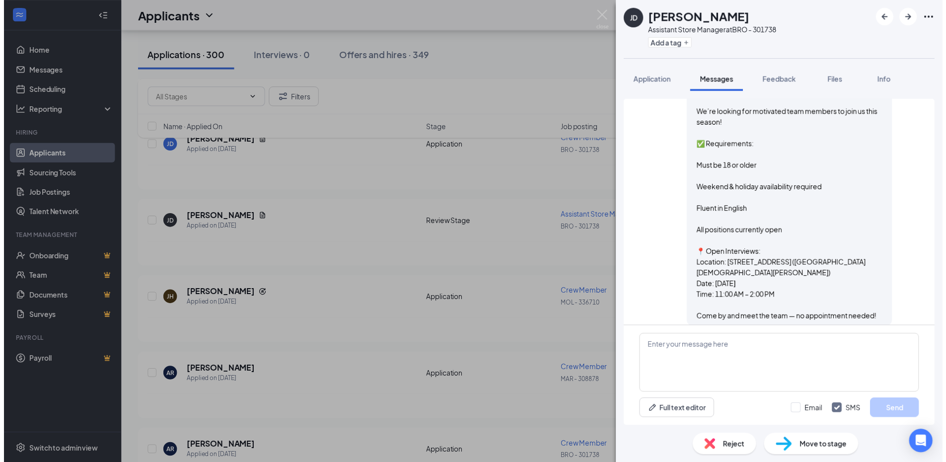
scroll to position [269, 0]
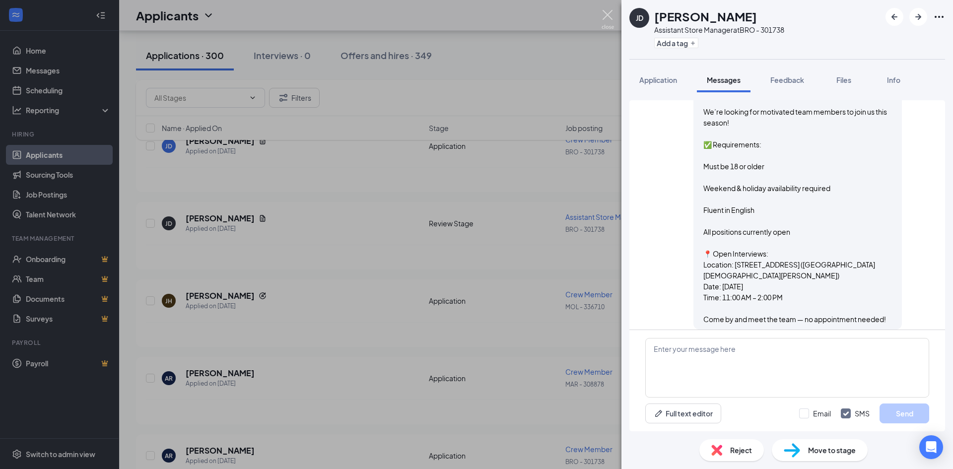
drag, startPoint x: 609, startPoint y: 14, endPoint x: 604, endPoint y: 15, distance: 5.1
click at [608, 14] on img at bounding box center [608, 19] width 12 height 19
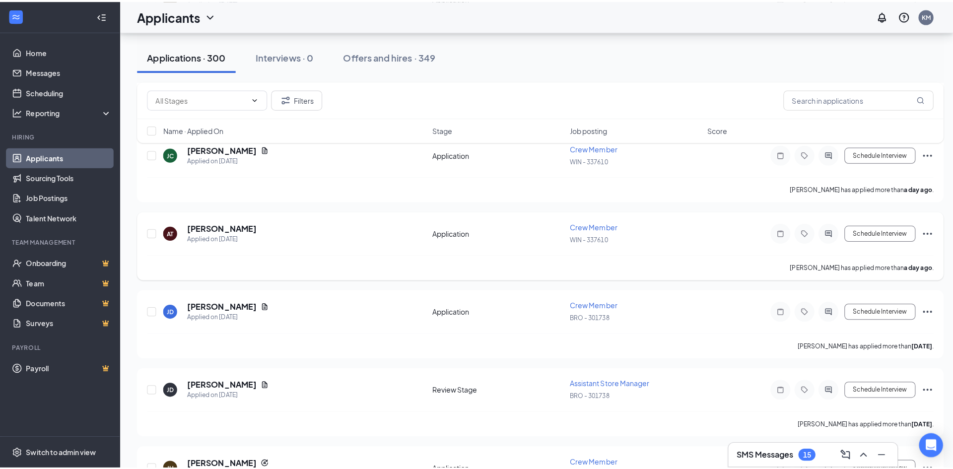
scroll to position [546, 0]
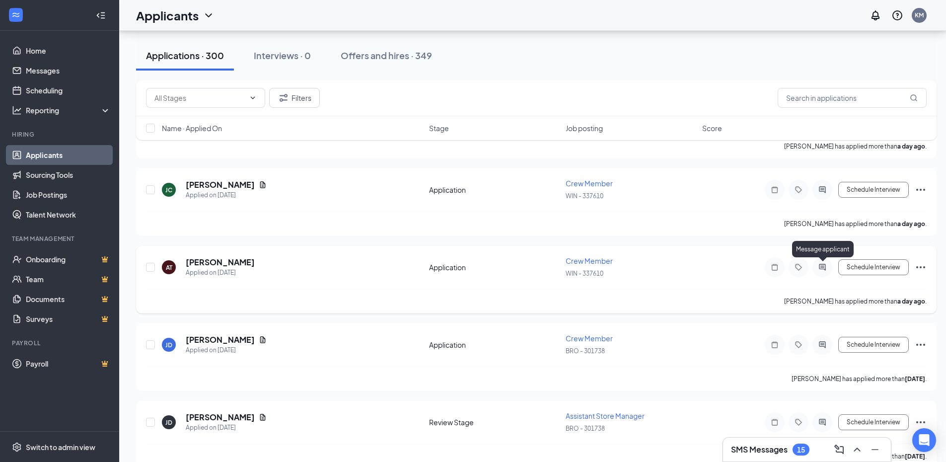
click at [819, 267] on icon "ActiveChat" at bounding box center [822, 267] width 6 height 6
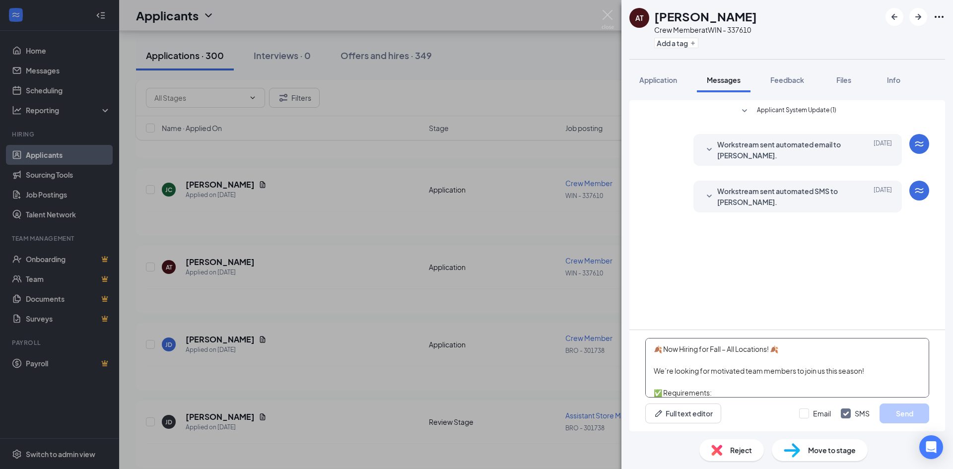
scroll to position [164, 0]
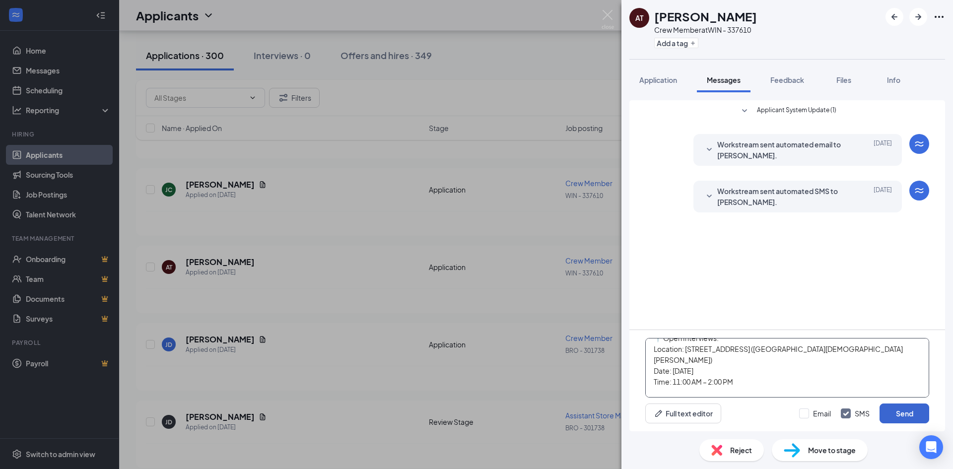
type textarea "🍂 Now Hiring for Fall – All Locations! 🍂 We’re looking for motivated team membe…"
click at [909, 408] on button "Send" at bounding box center [905, 414] width 50 height 20
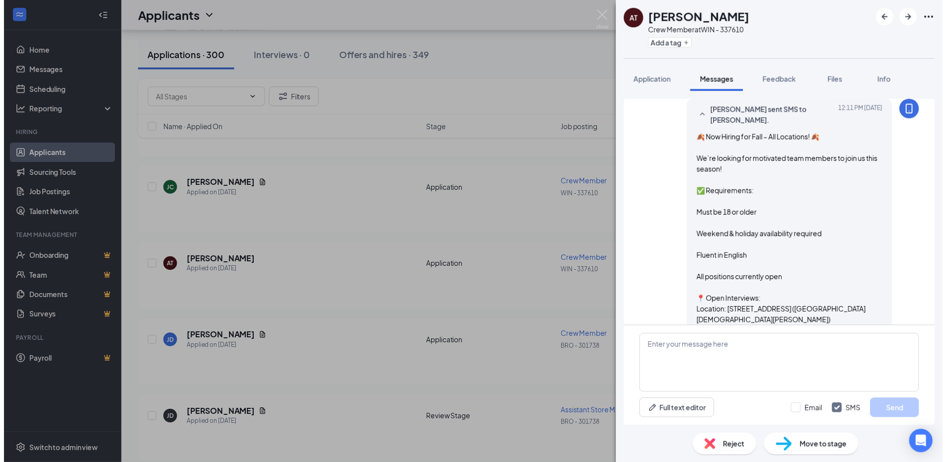
scroll to position [176, 0]
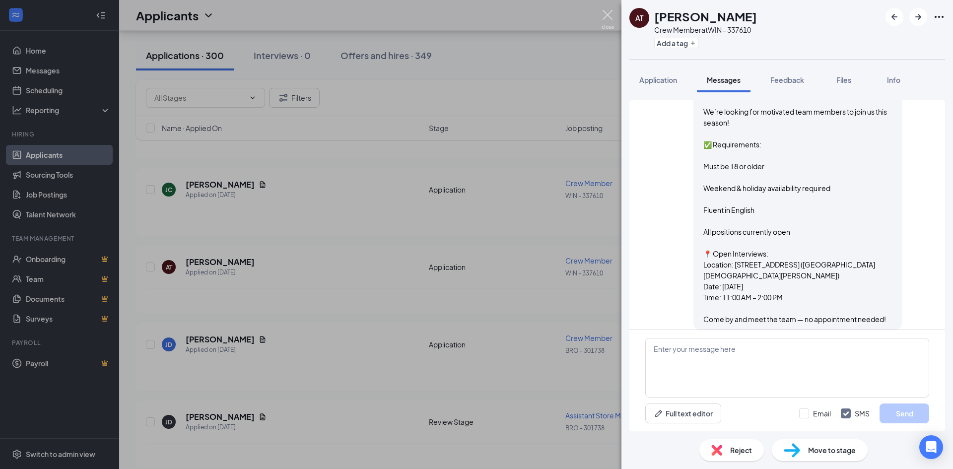
click at [606, 12] on img at bounding box center [608, 19] width 12 height 19
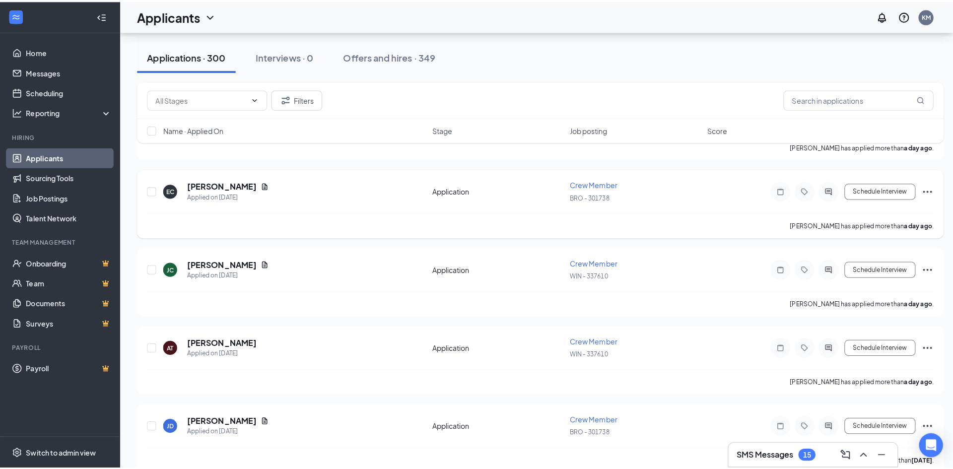
scroll to position [447, 0]
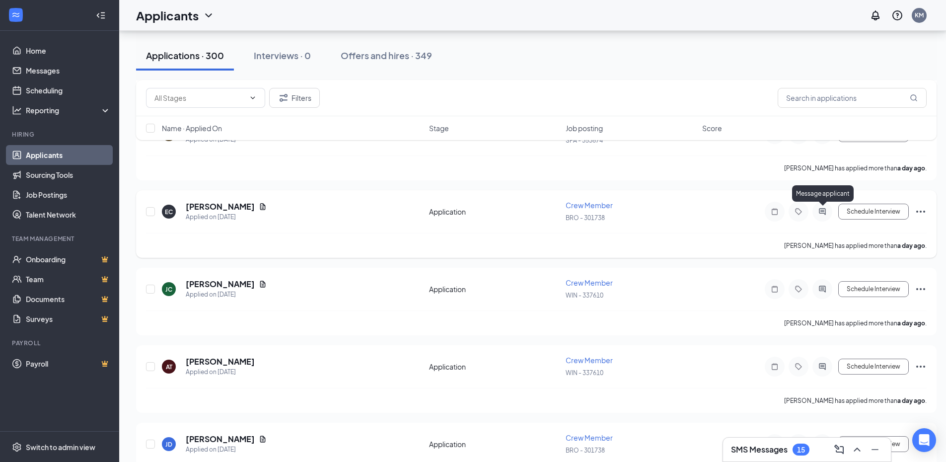
click at [820, 208] on icon "ActiveChat" at bounding box center [822, 212] width 12 height 8
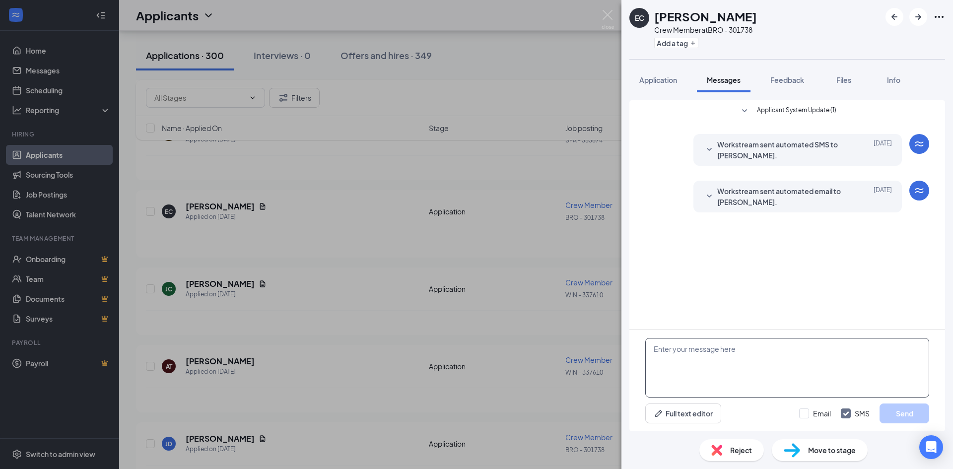
paste textarea "🍂 Now Hiring for Fall – All Locations! 🍂 We’re looking for motivated team membe…"
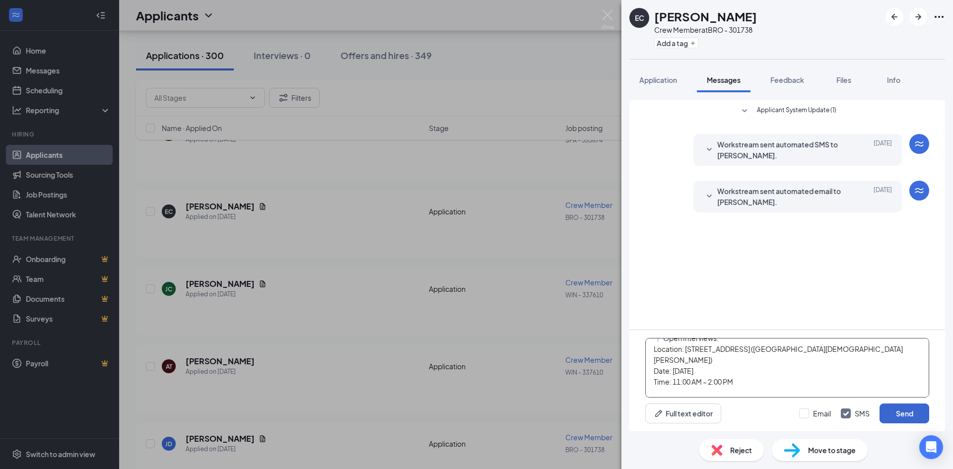
type textarea "🍂 Now Hiring for Fall – All Locations! 🍂 We’re looking for motivated team membe…"
click at [903, 412] on button "Send" at bounding box center [905, 414] width 50 height 20
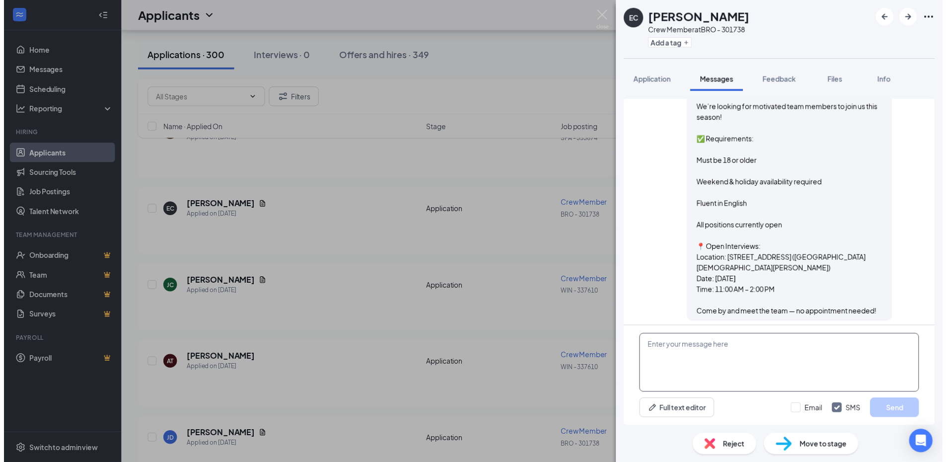
scroll to position [186, 0]
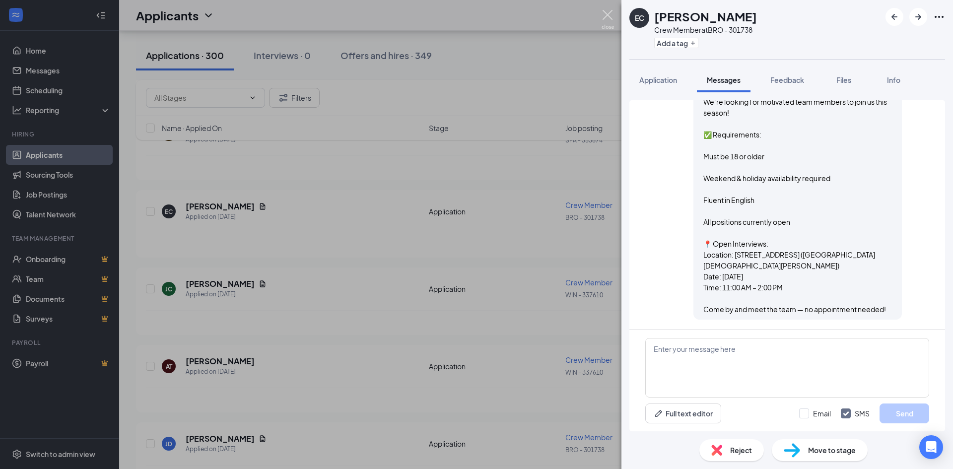
click at [607, 17] on img at bounding box center [608, 19] width 12 height 19
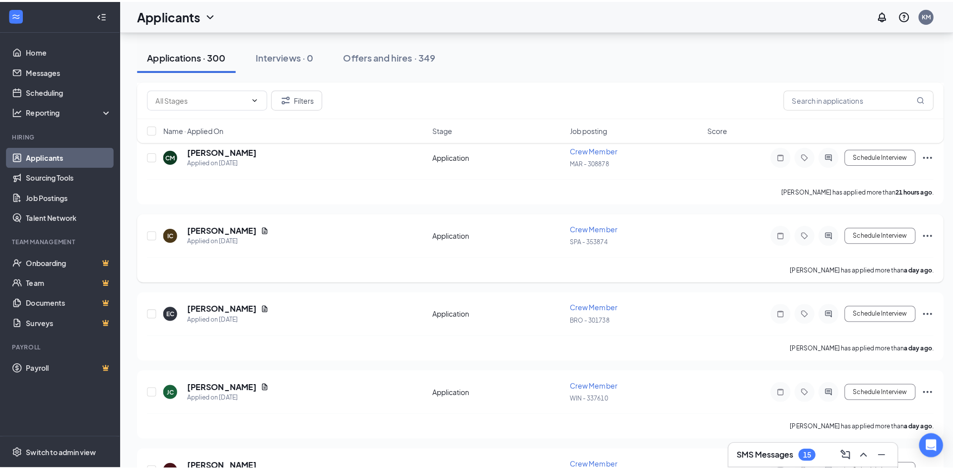
scroll to position [348, 0]
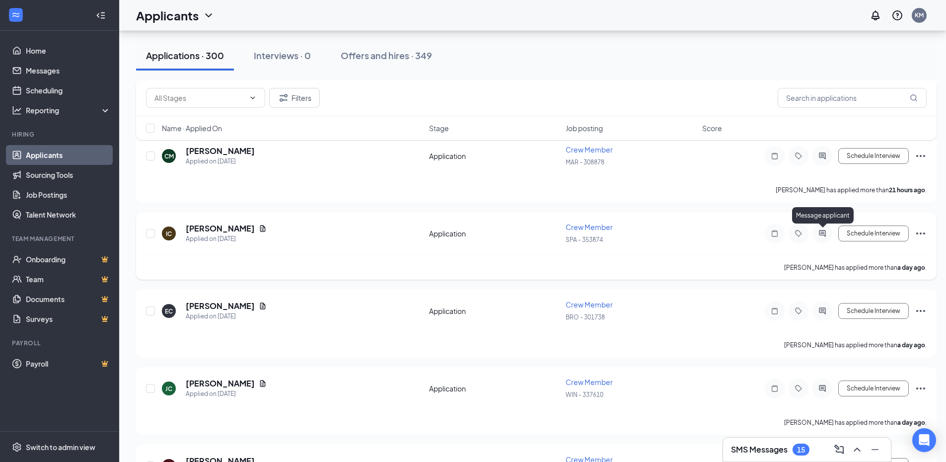
click at [826, 231] on icon "ActiveChat" at bounding box center [822, 233] width 12 height 8
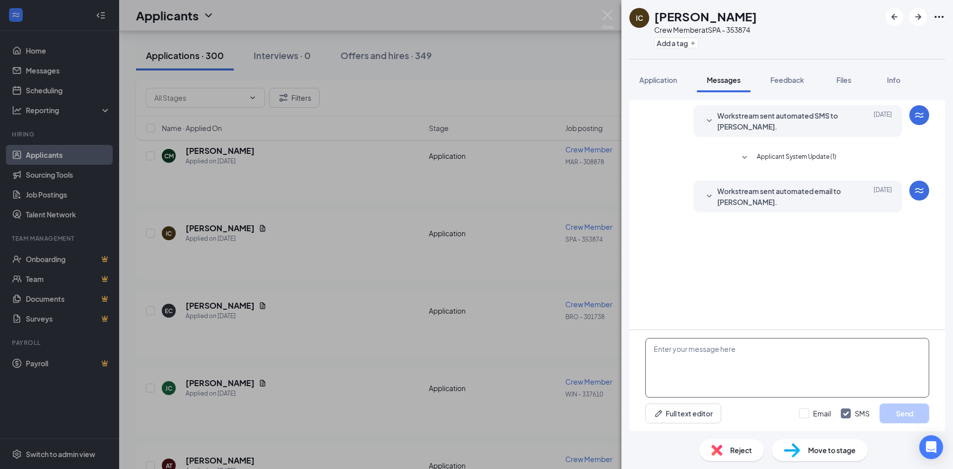
paste textarea "🍂 Now Hiring for Fall – All Locations! 🍂 We’re looking for motivated team membe…"
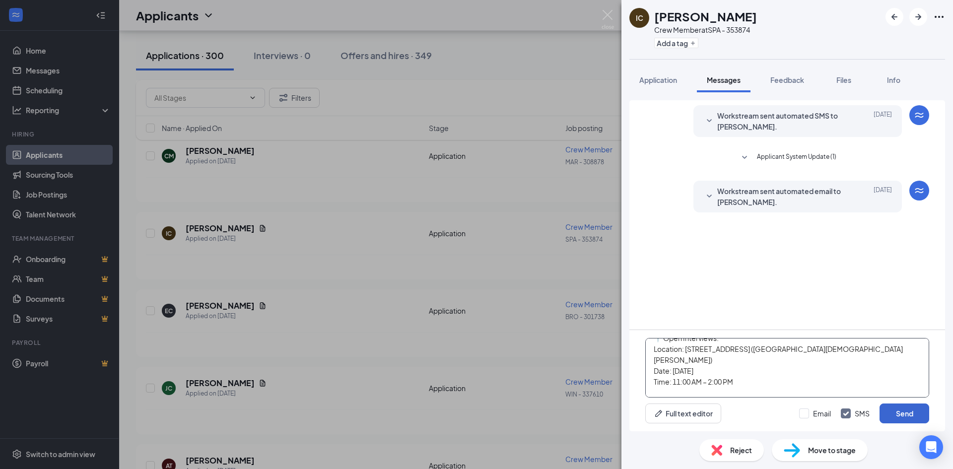
type textarea "🍂 Now Hiring for Fall – All Locations! 🍂 We’re looking for motivated team membe…"
click at [906, 409] on button "Send" at bounding box center [905, 414] width 50 height 20
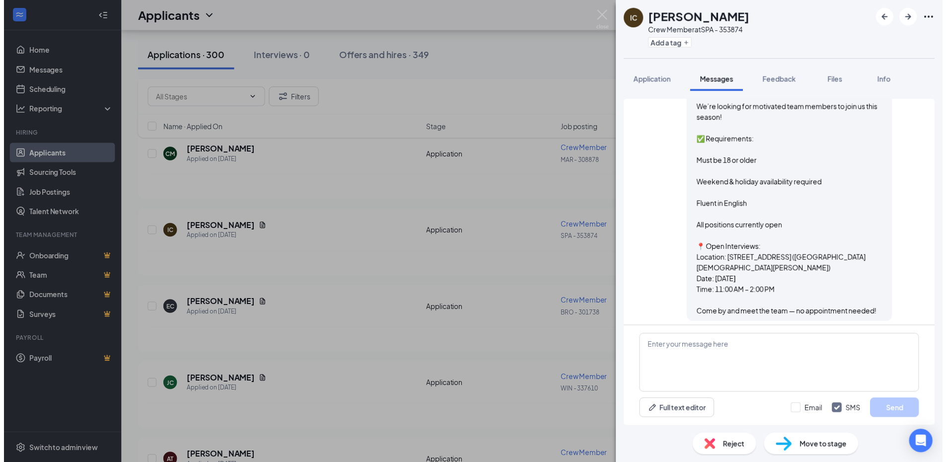
scroll to position [186, 0]
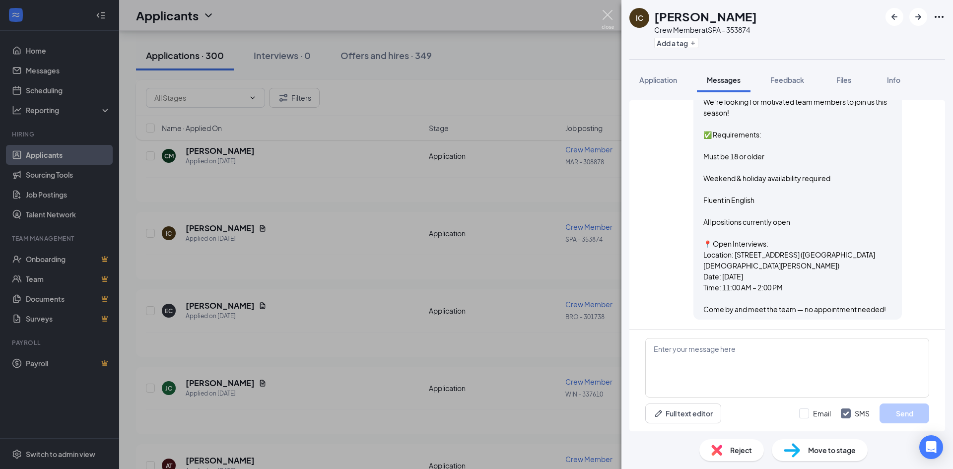
click at [607, 9] on div "IC IRMA DENISSE Caballero Crew Member at SPA - 353874 Add a tag Application Mes…" at bounding box center [476, 234] width 953 height 469
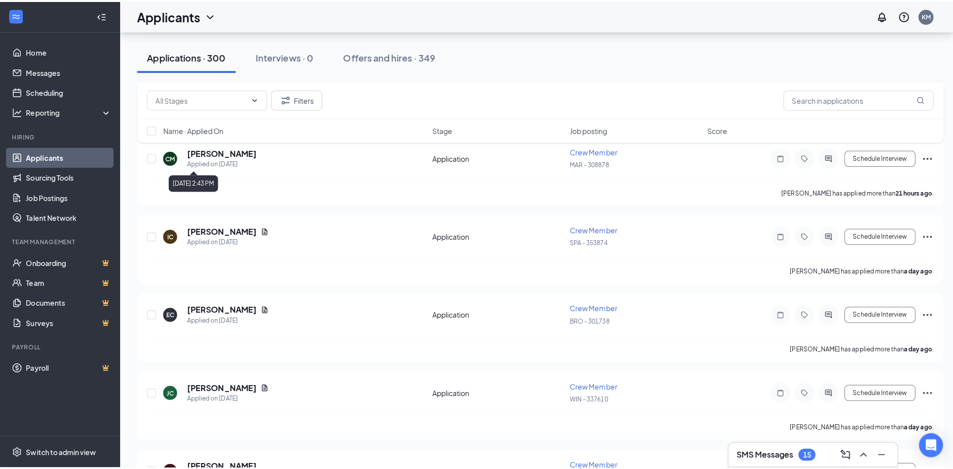
scroll to position [298, 0]
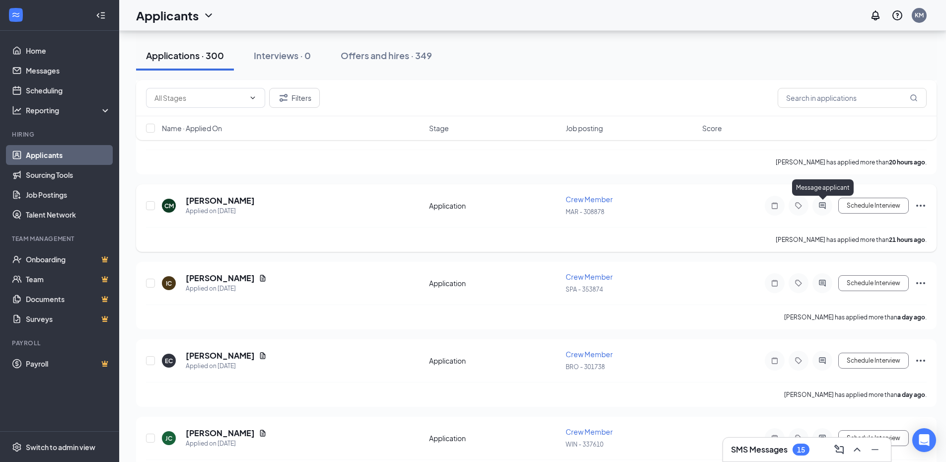
click at [825, 204] on icon "ActiveChat" at bounding box center [822, 206] width 12 height 8
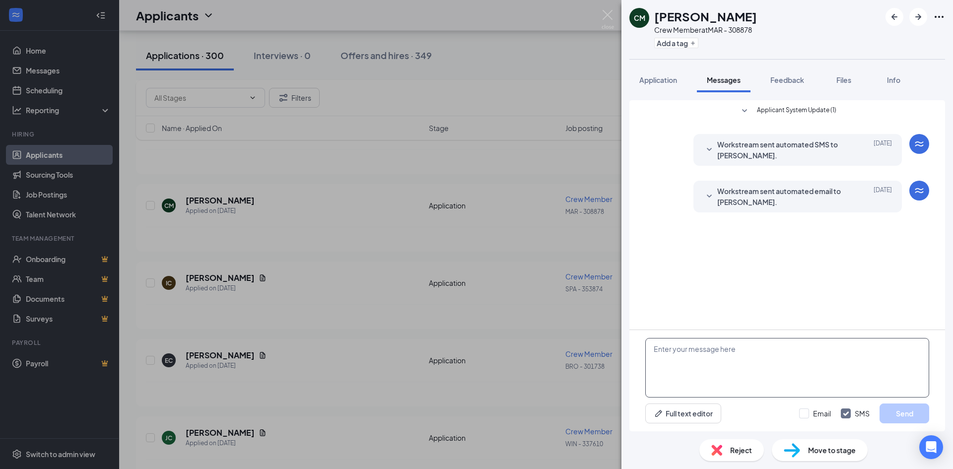
drag, startPoint x: 599, startPoint y: 343, endPoint x: 750, endPoint y: 367, distance: 153.4
click at [752, 367] on textarea at bounding box center [787, 368] width 284 height 60
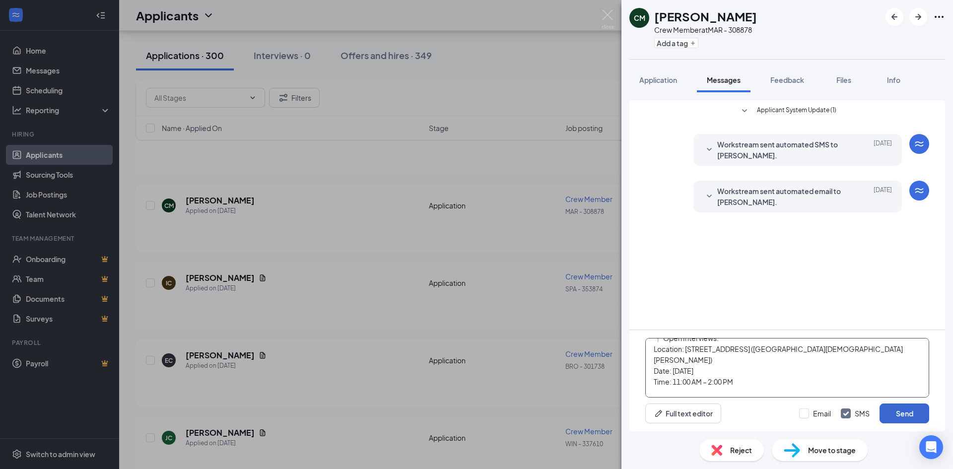
type textarea "🍂 Now Hiring for Fall – All Locations! 🍂 We’re looking for motivated team membe…"
click at [904, 410] on button "Send" at bounding box center [905, 414] width 50 height 20
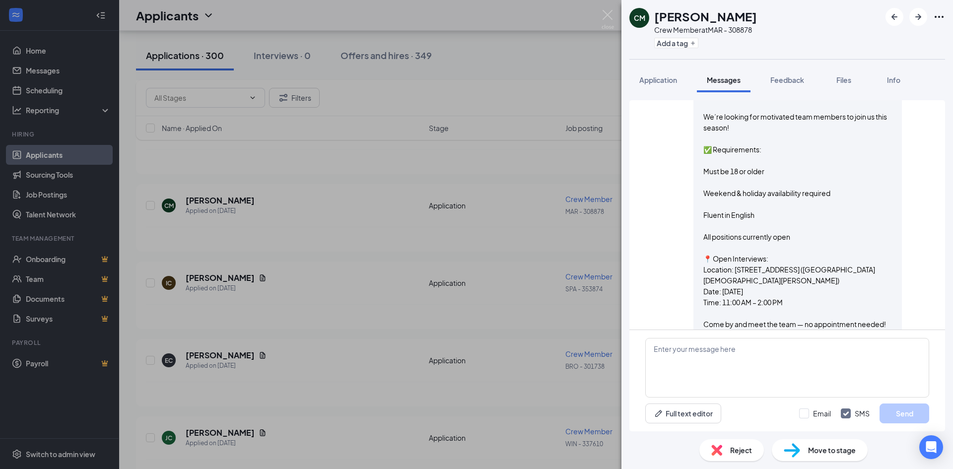
scroll to position [176, 0]
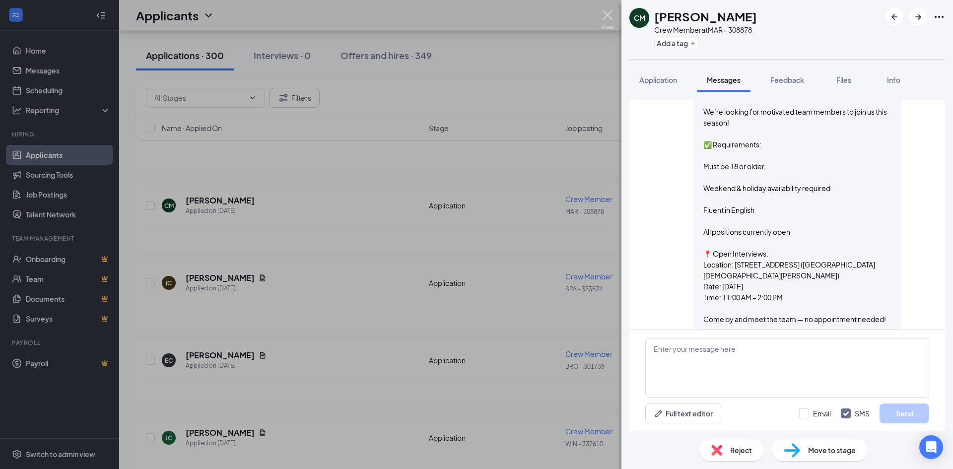
click at [609, 12] on img at bounding box center [608, 19] width 12 height 19
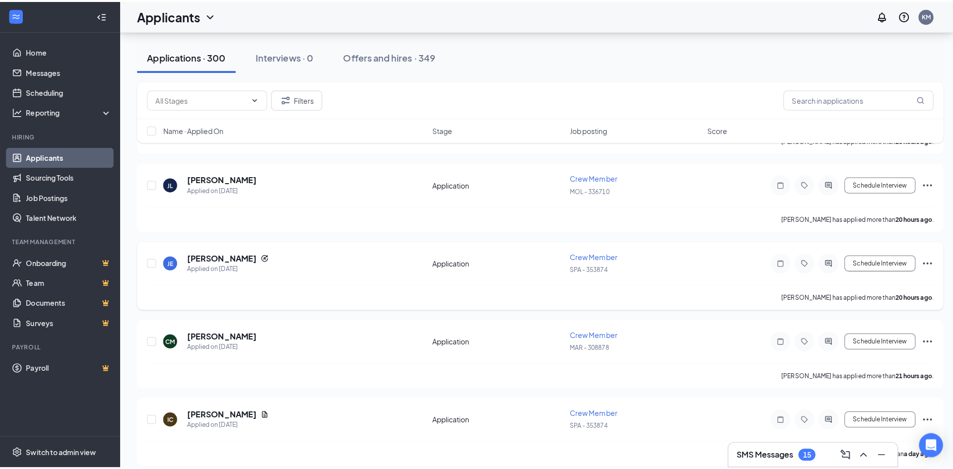
scroll to position [149, 0]
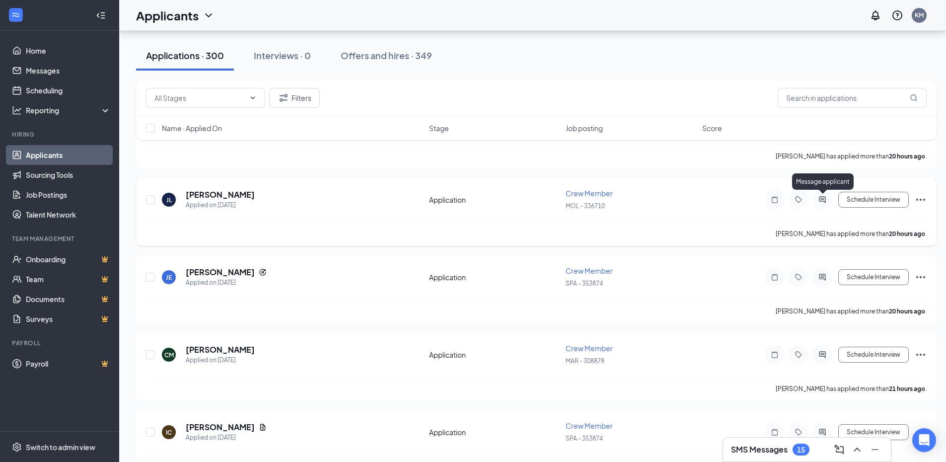
click at [820, 198] on icon "ActiveChat" at bounding box center [822, 200] width 12 height 8
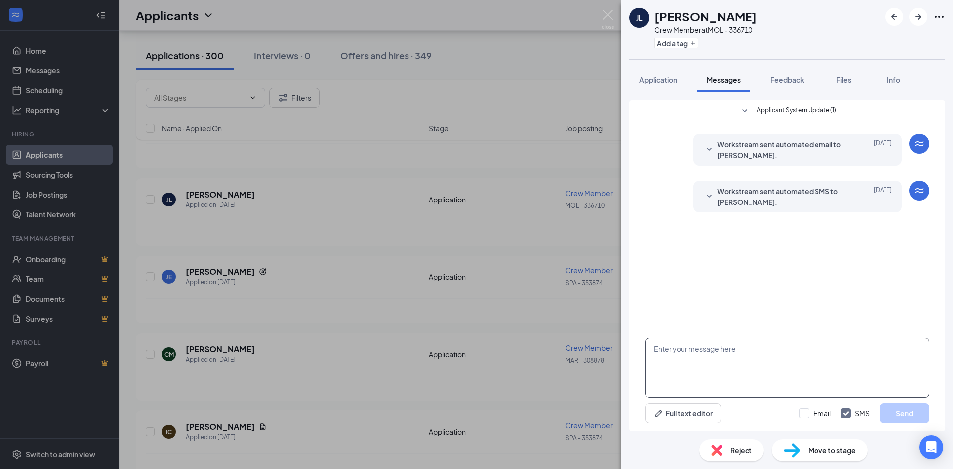
paste textarea "🍂 Now Hiring for Fall – All Locations! 🍂 We’re looking for motivated team membe…"
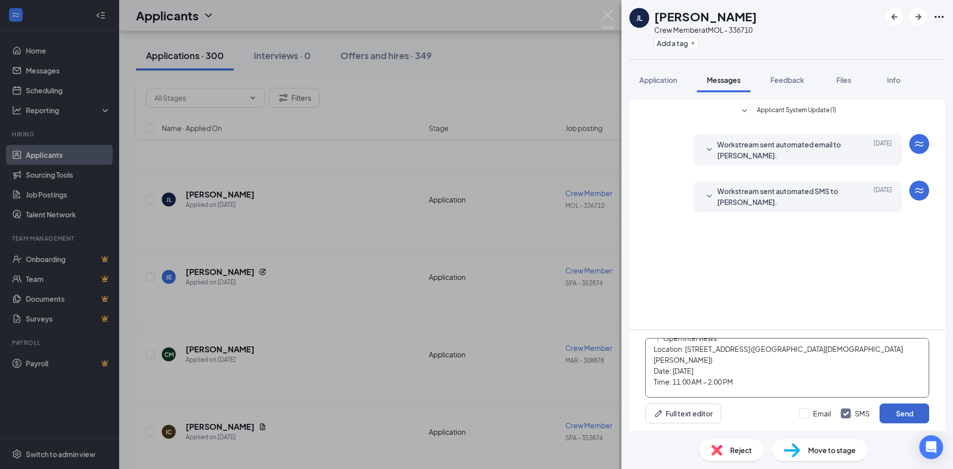
type textarea "🍂 Now Hiring for Fall – All Locations! 🍂 We’re looking for motivated team membe…"
click at [909, 411] on button "Send" at bounding box center [905, 414] width 50 height 20
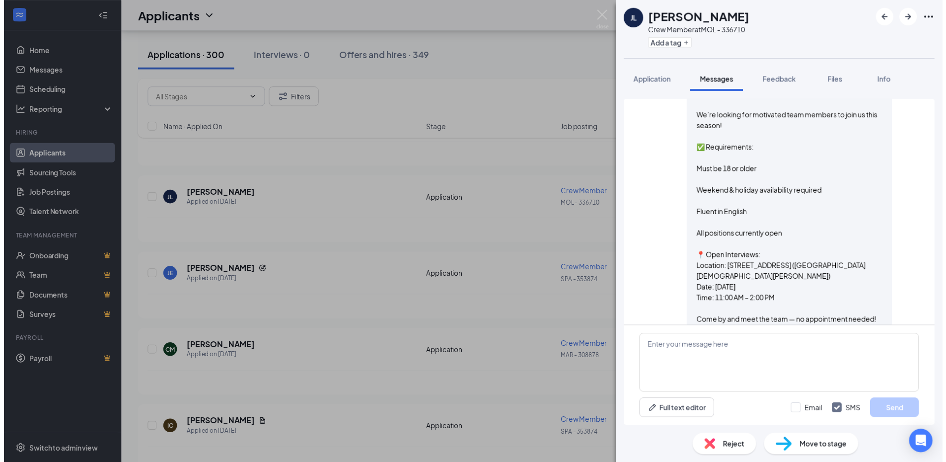
scroll to position [176, 0]
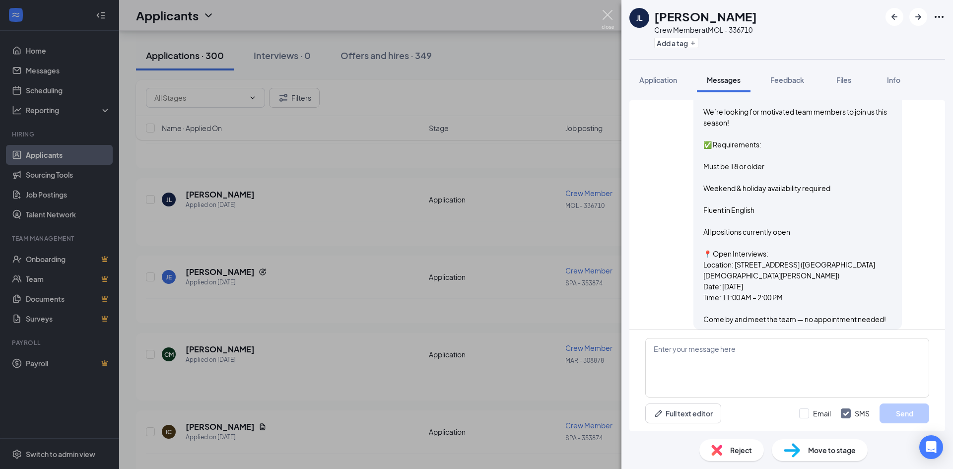
click at [605, 13] on img at bounding box center [608, 19] width 12 height 19
